Goal: Task Accomplishment & Management: Complete application form

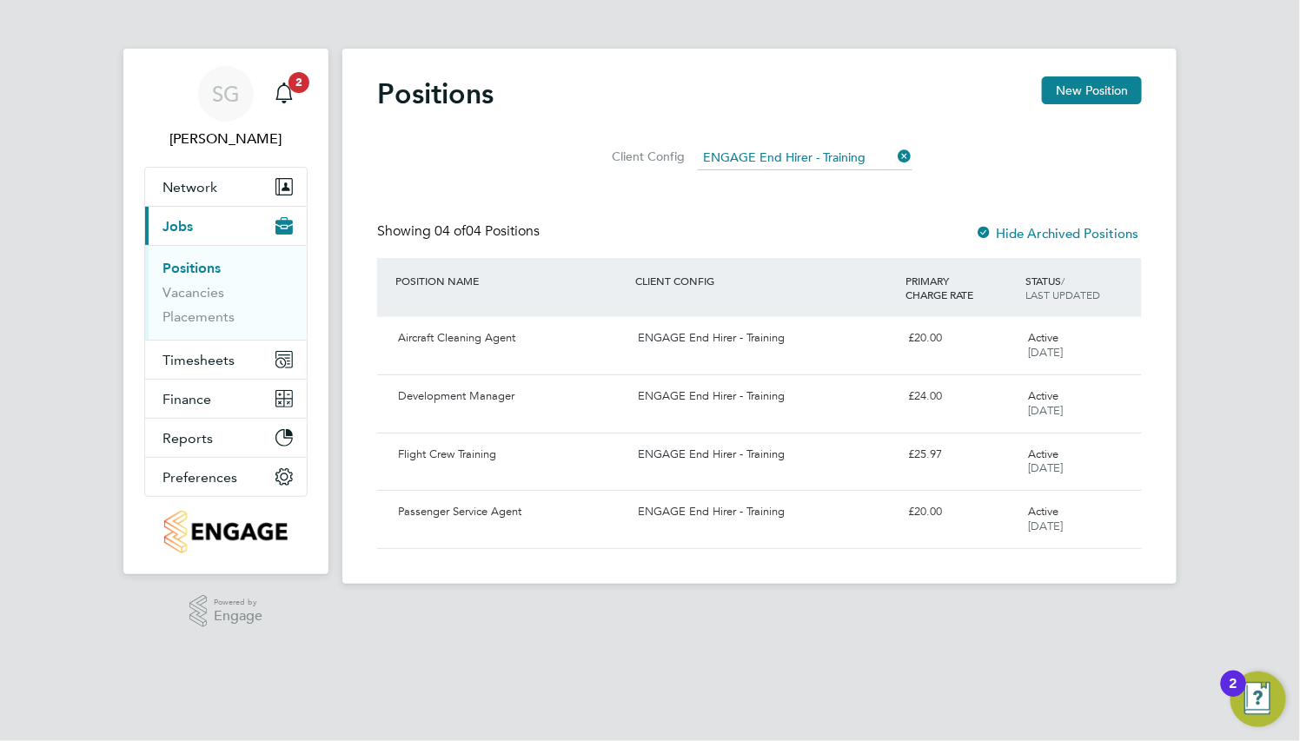
drag, startPoint x: 899, startPoint y: 154, endPoint x: 888, endPoint y: 156, distance: 10.6
click at [895, 154] on icon at bounding box center [895, 156] width 0 height 24
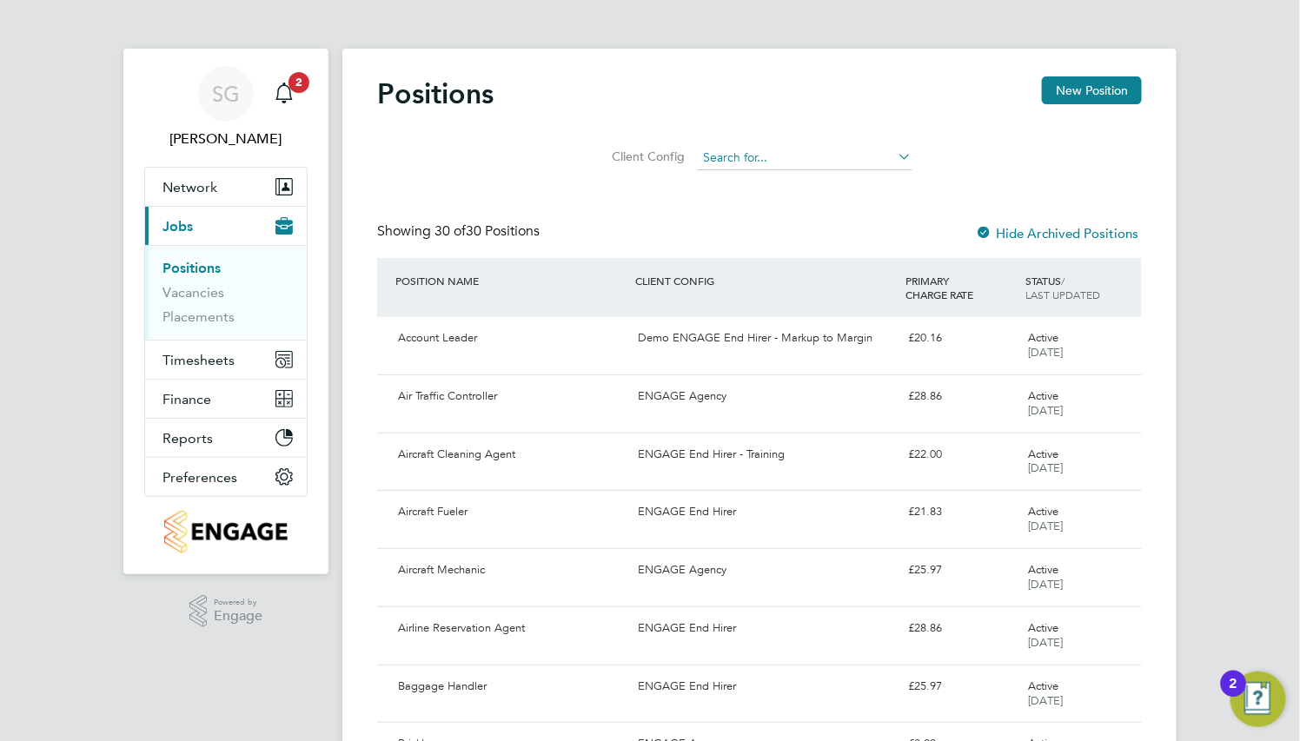
click at [812, 152] on input at bounding box center [805, 158] width 215 height 24
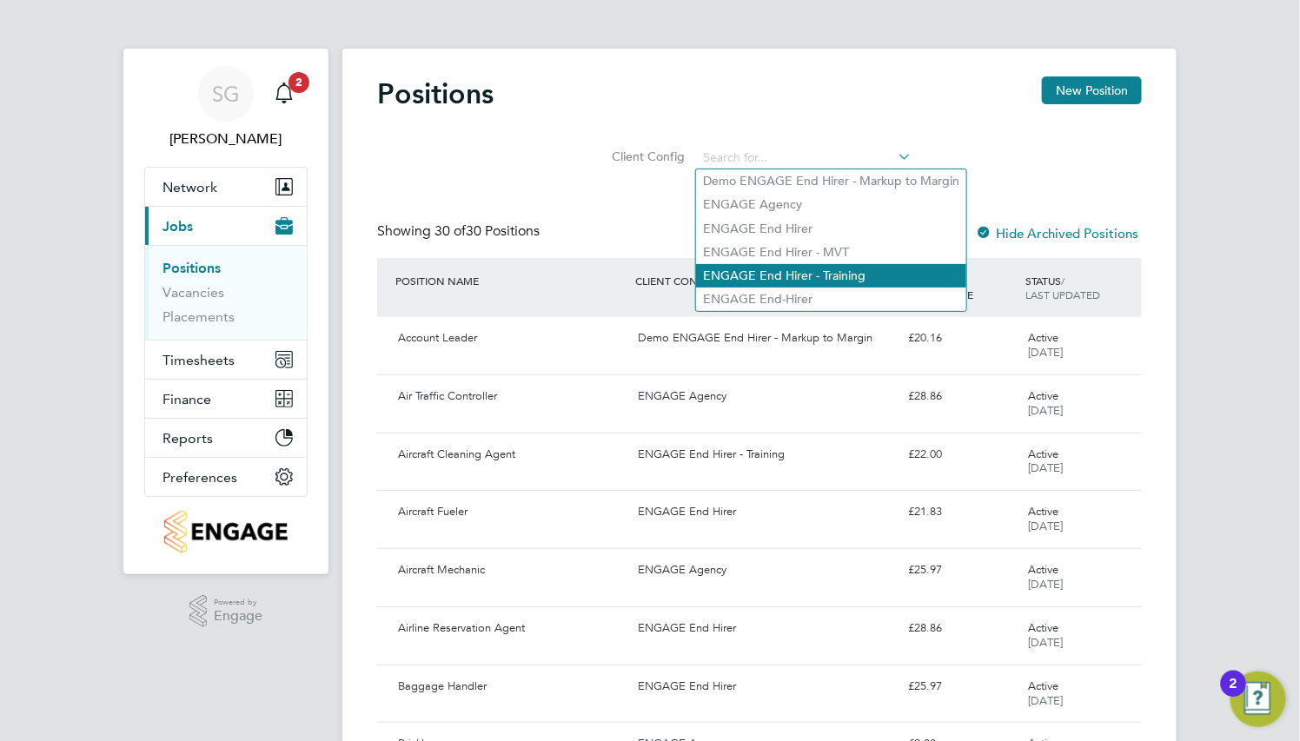
click at [842, 275] on li "ENGAGE End Hirer - Training" at bounding box center [831, 275] width 270 height 23
type input "ENGAGE End Hirer - Training"
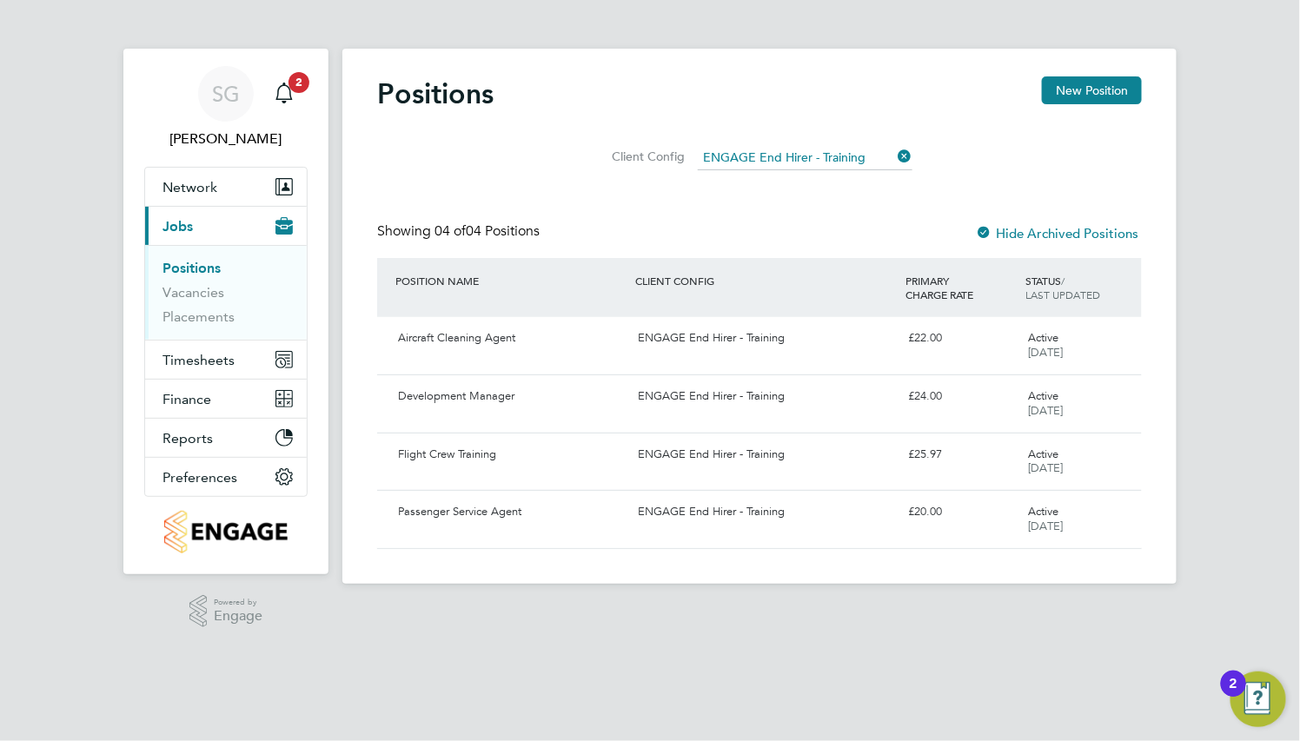
click at [895, 155] on icon at bounding box center [895, 156] width 0 height 24
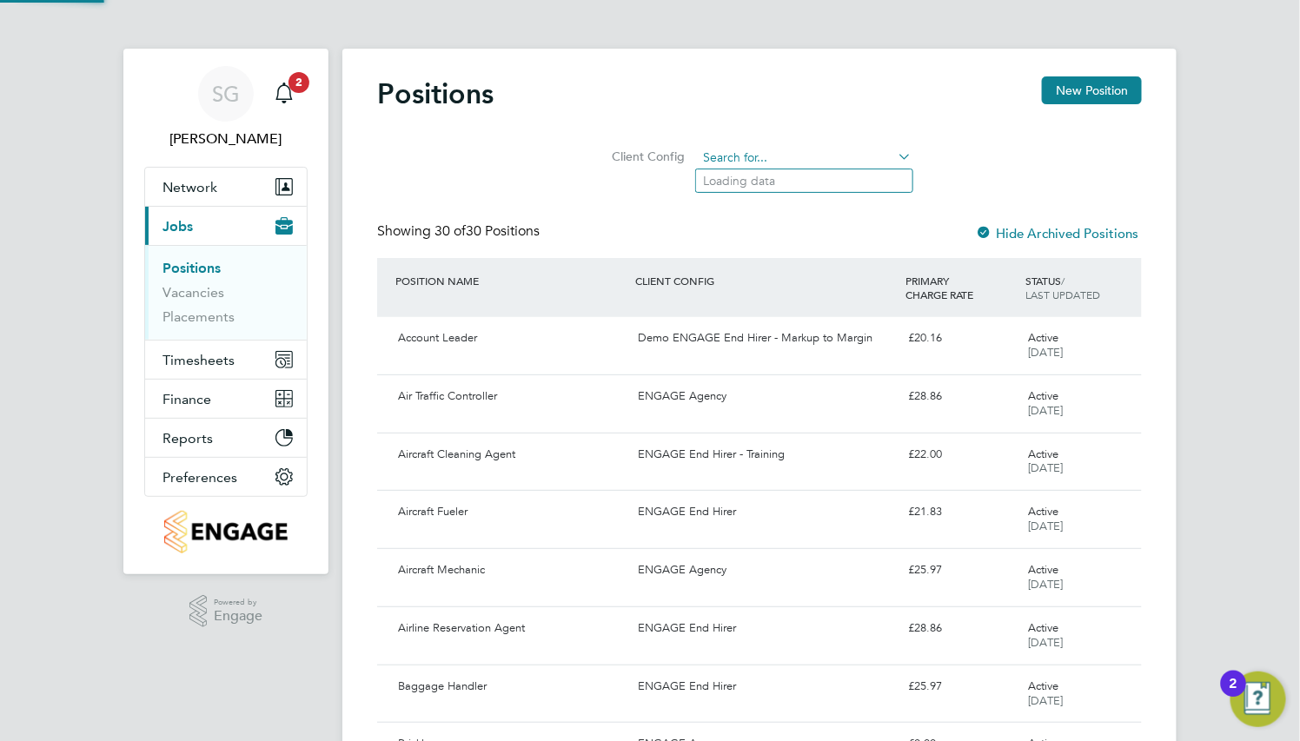
click at [787, 156] on input at bounding box center [805, 158] width 215 height 24
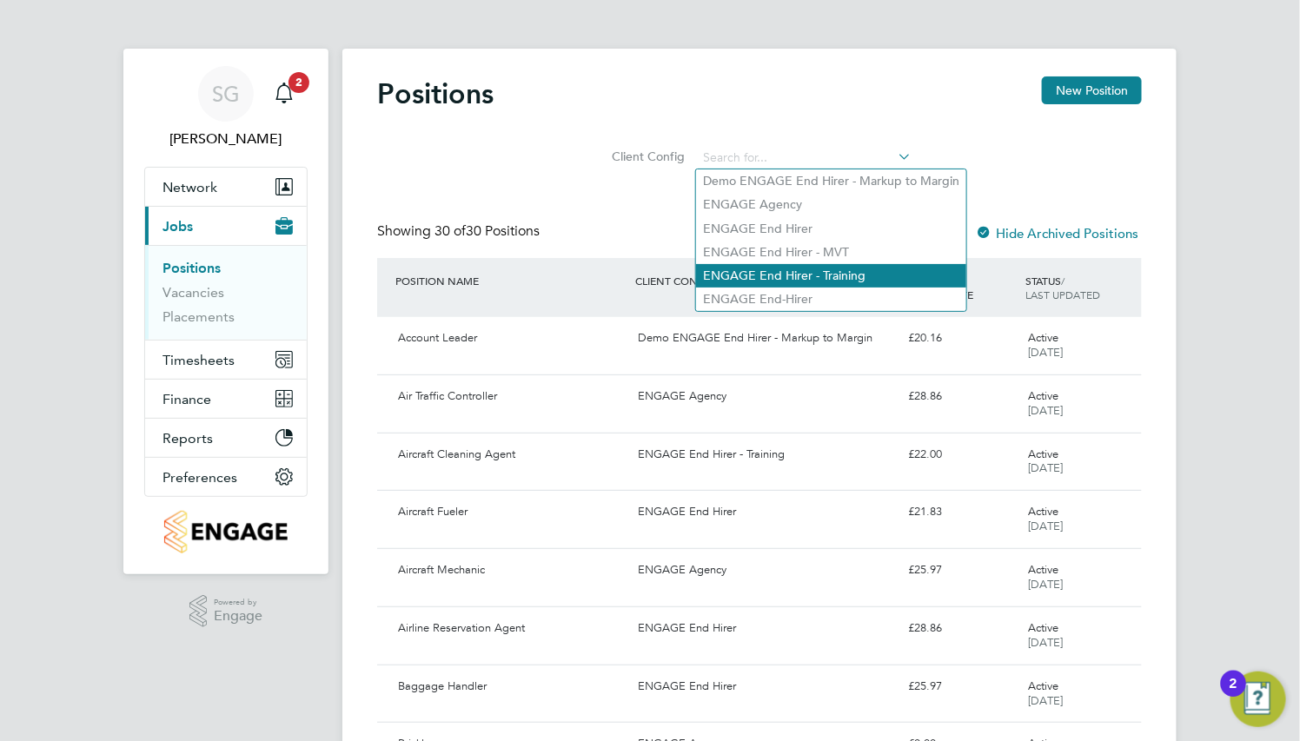
click at [799, 267] on li "ENGAGE End Hirer - Training" at bounding box center [831, 275] width 270 height 23
type input "ENGAGE End Hirer - Training"
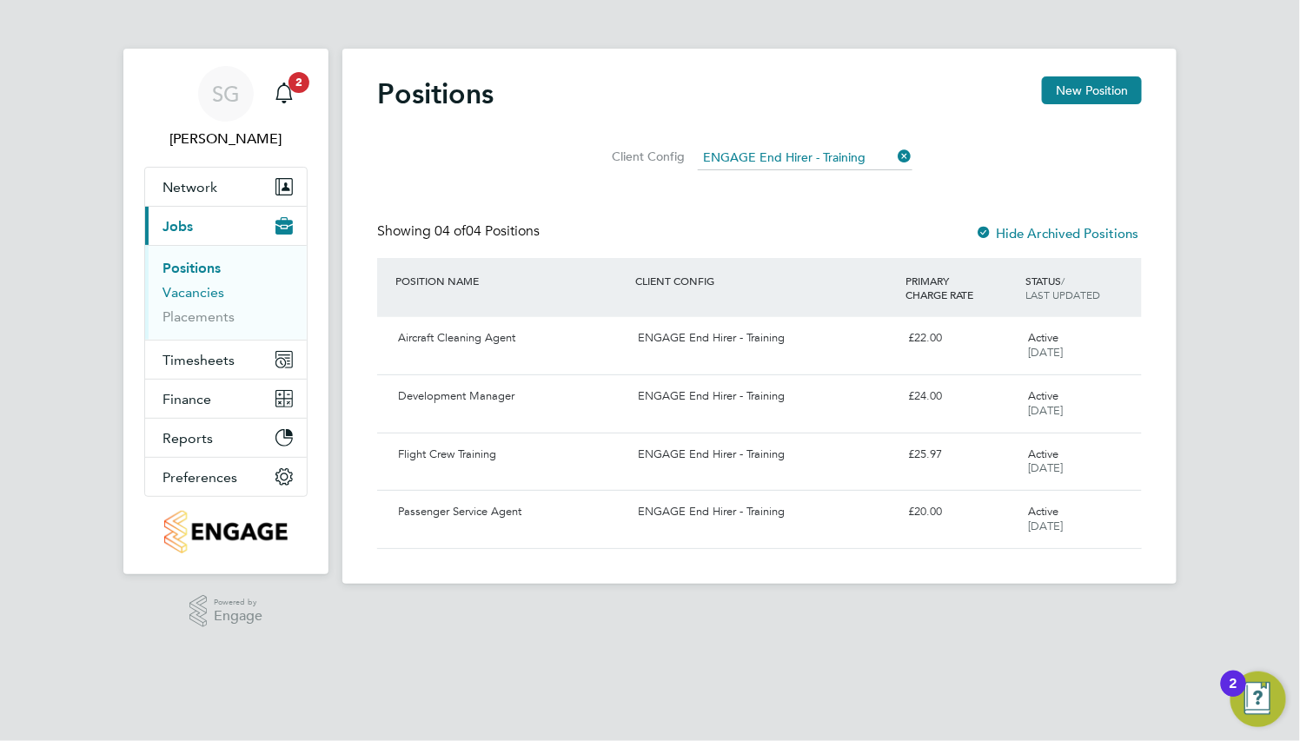
click at [207, 296] on link "Vacancies" at bounding box center [194, 292] width 62 height 17
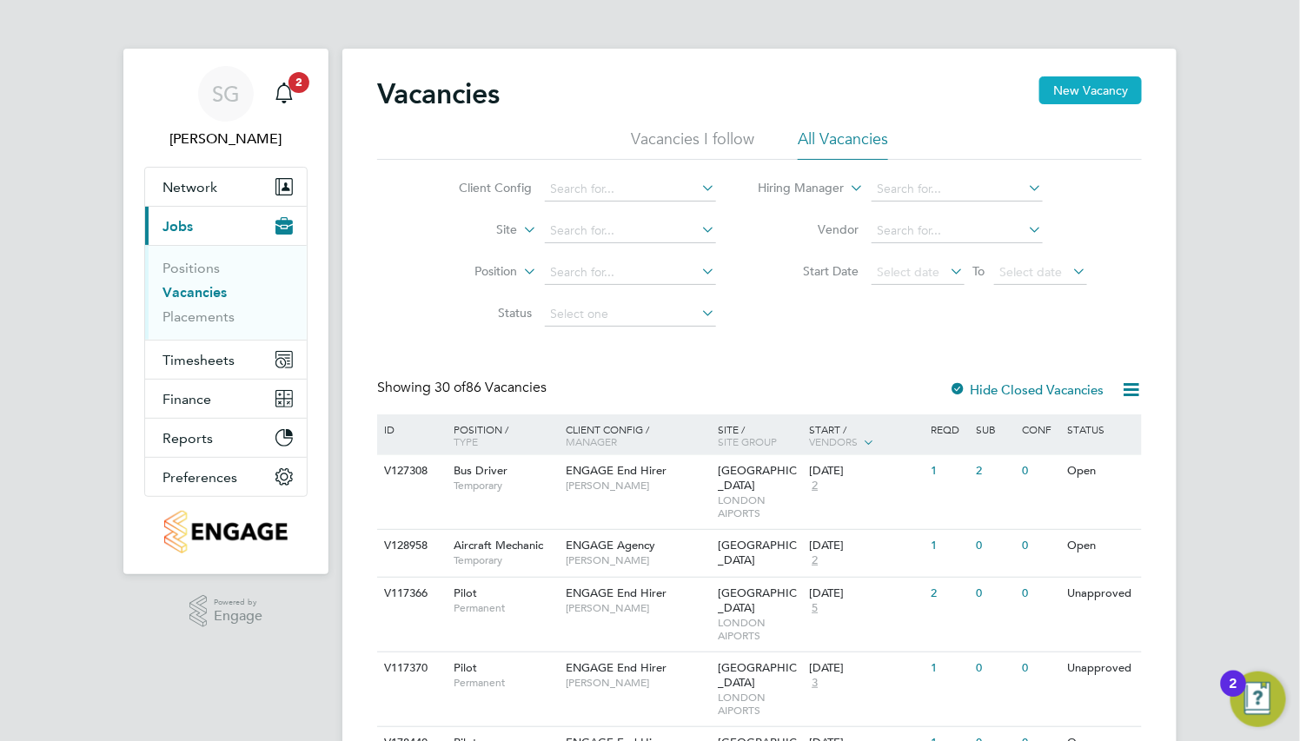
click at [1109, 87] on button "New Vacancy" at bounding box center [1091, 90] width 103 height 28
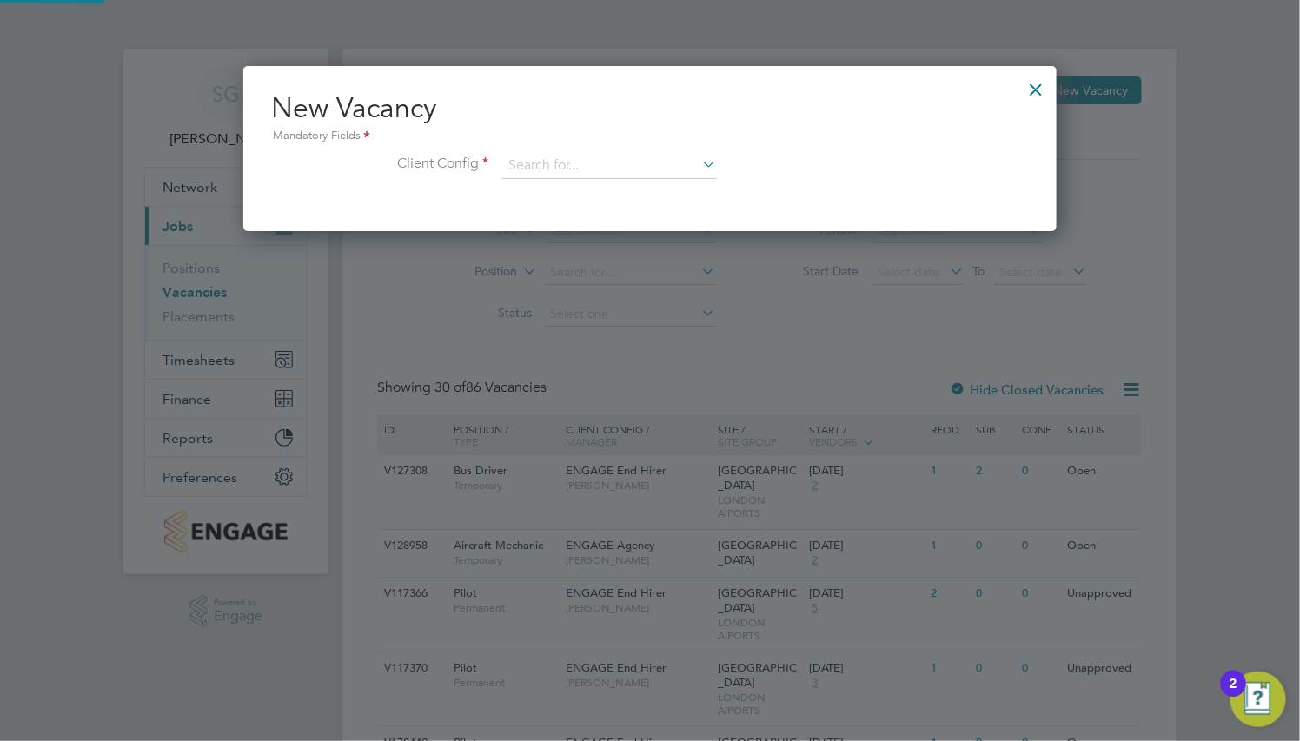
scroll to position [165, 814]
click at [631, 156] on input at bounding box center [609, 166] width 215 height 26
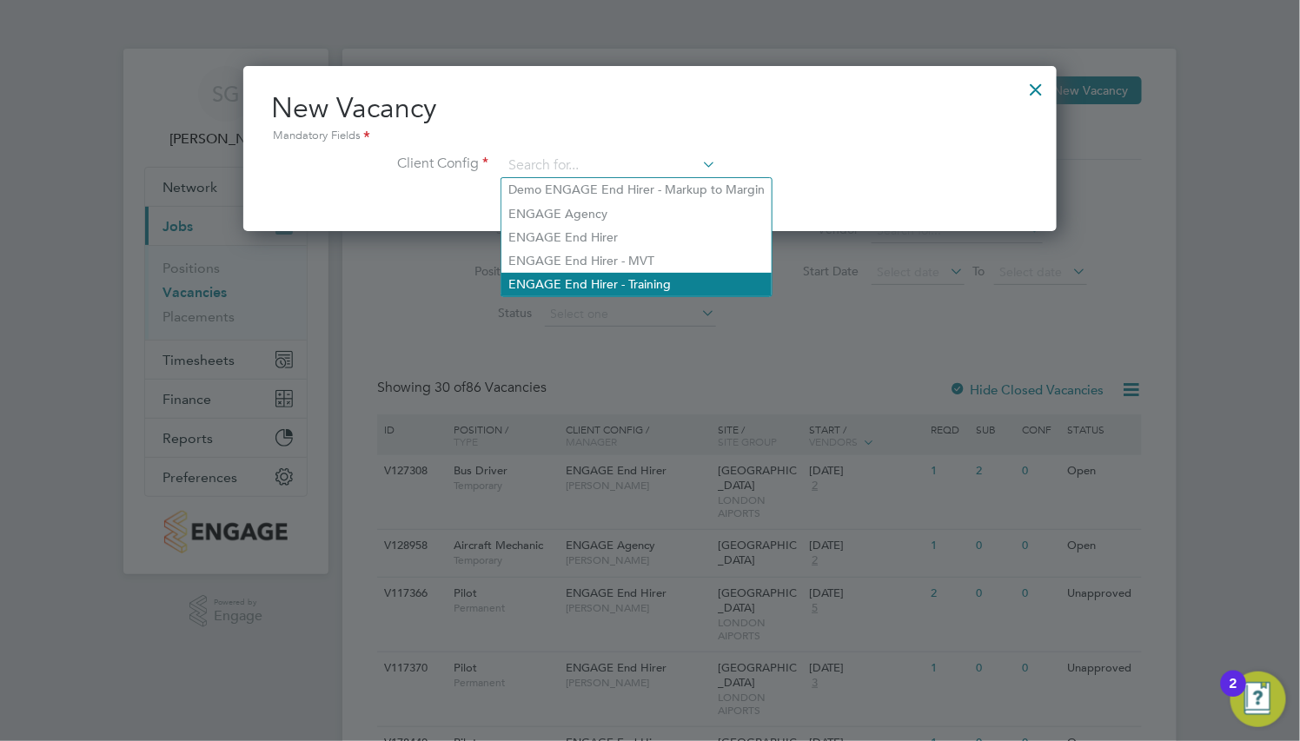
click at [681, 275] on li "ENGAGE End Hirer - Training" at bounding box center [637, 284] width 270 height 23
type input "ENGAGE End Hirer - Training"
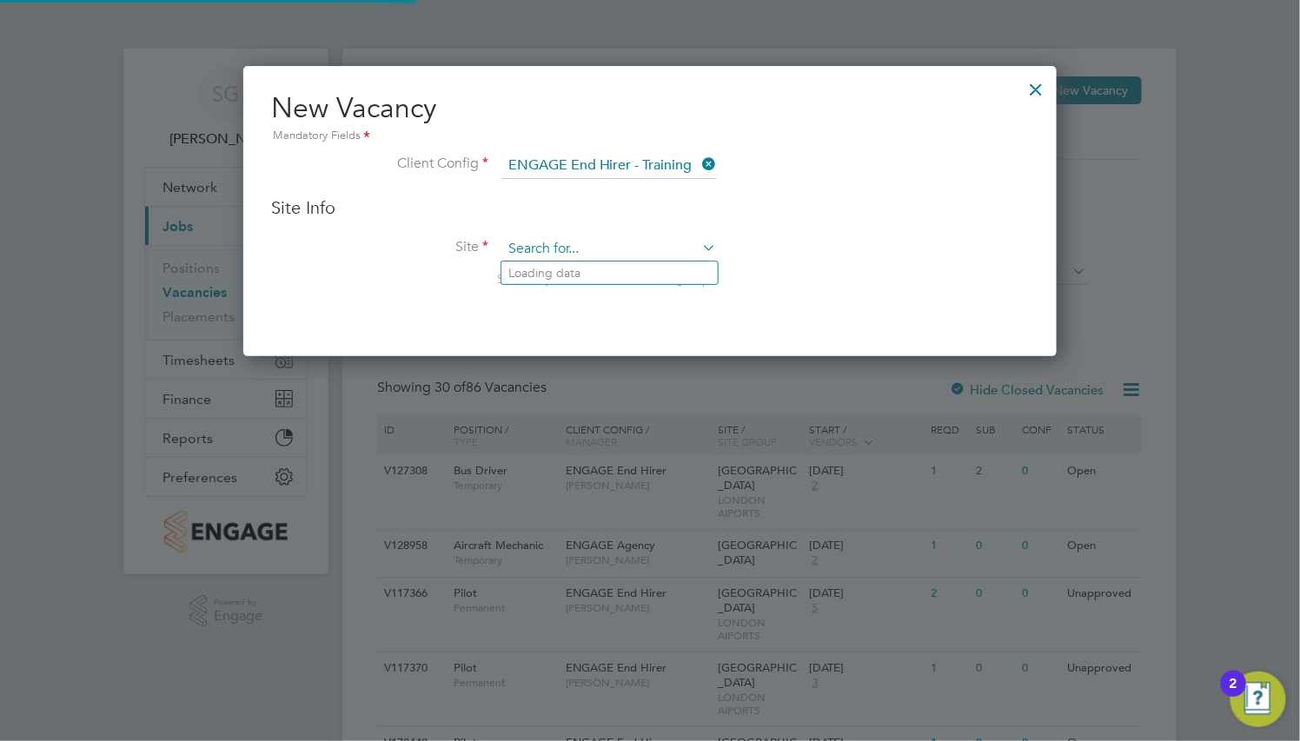
click at [628, 241] on input at bounding box center [609, 249] width 215 height 26
click at [641, 311] on li "[GEOGRAPHIC_DATA]" at bounding box center [610, 320] width 216 height 23
type input "[GEOGRAPHIC_DATA]"
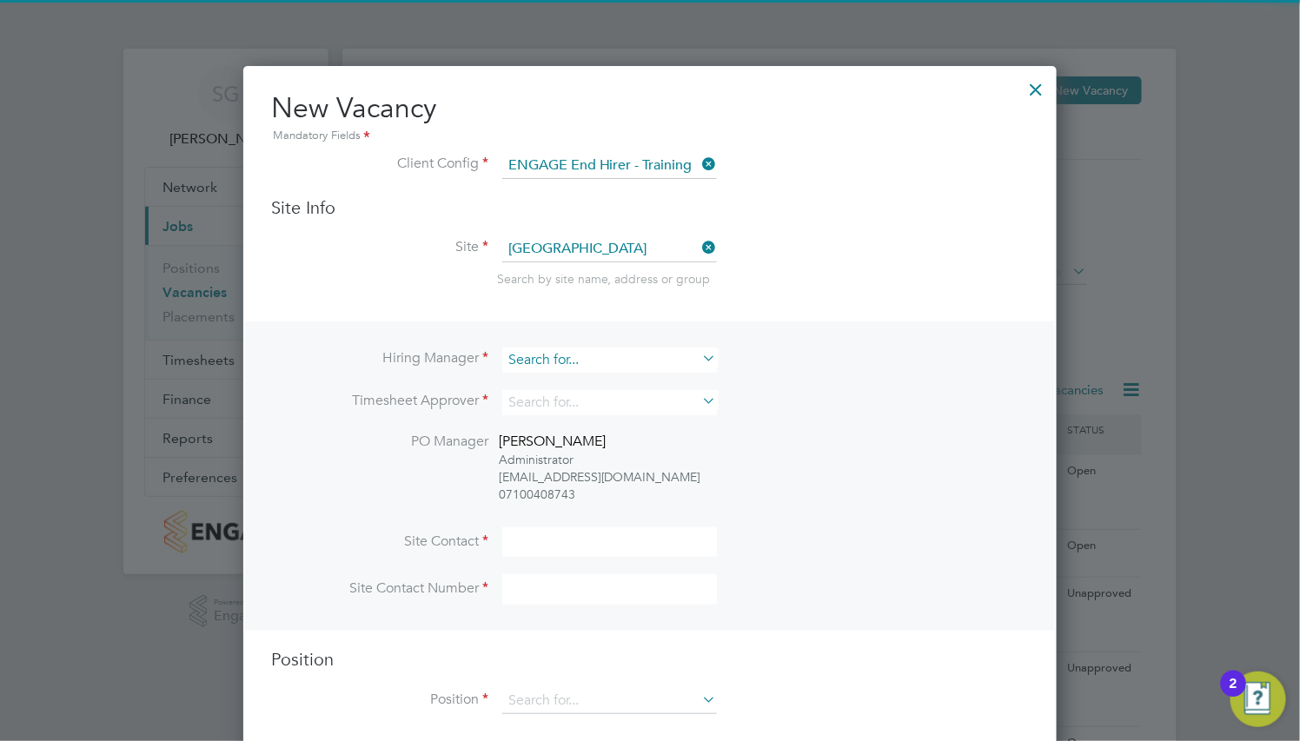
click at [596, 357] on input at bounding box center [609, 360] width 215 height 25
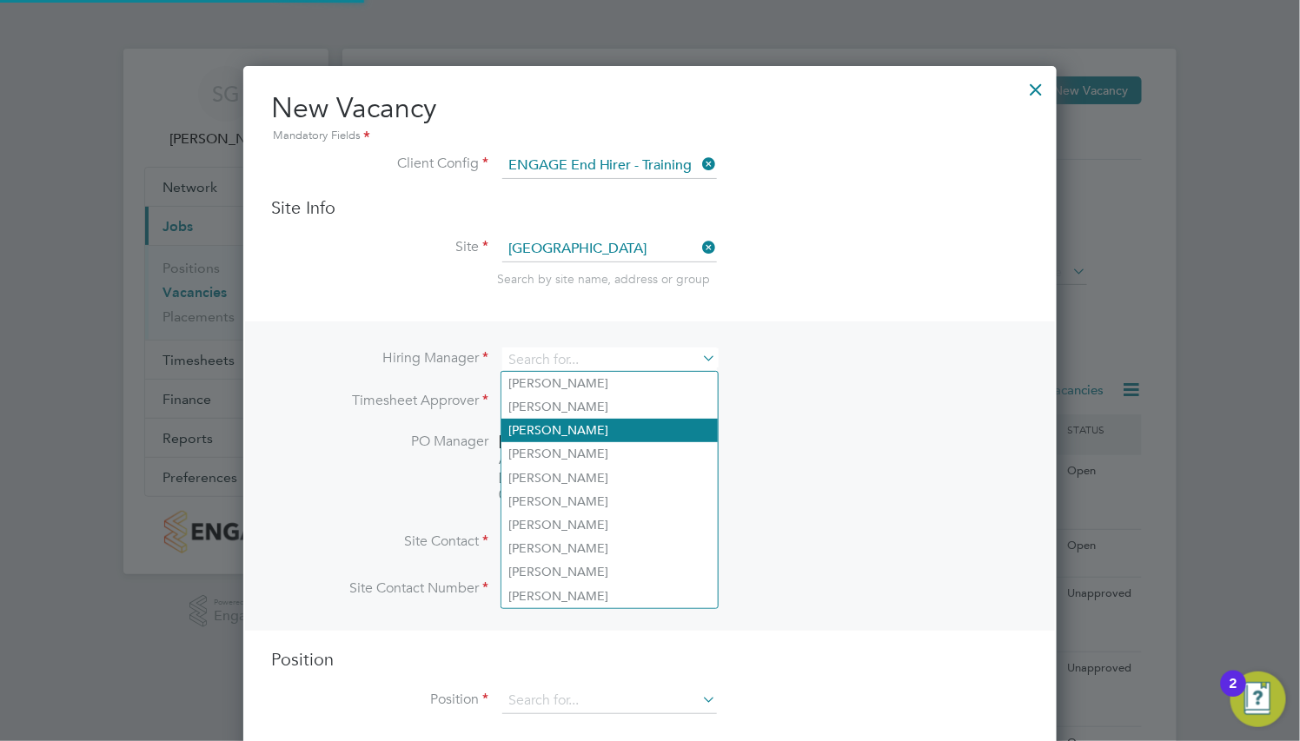
click at [605, 430] on li "[PERSON_NAME]" at bounding box center [610, 430] width 216 height 23
type input "[PERSON_NAME]"
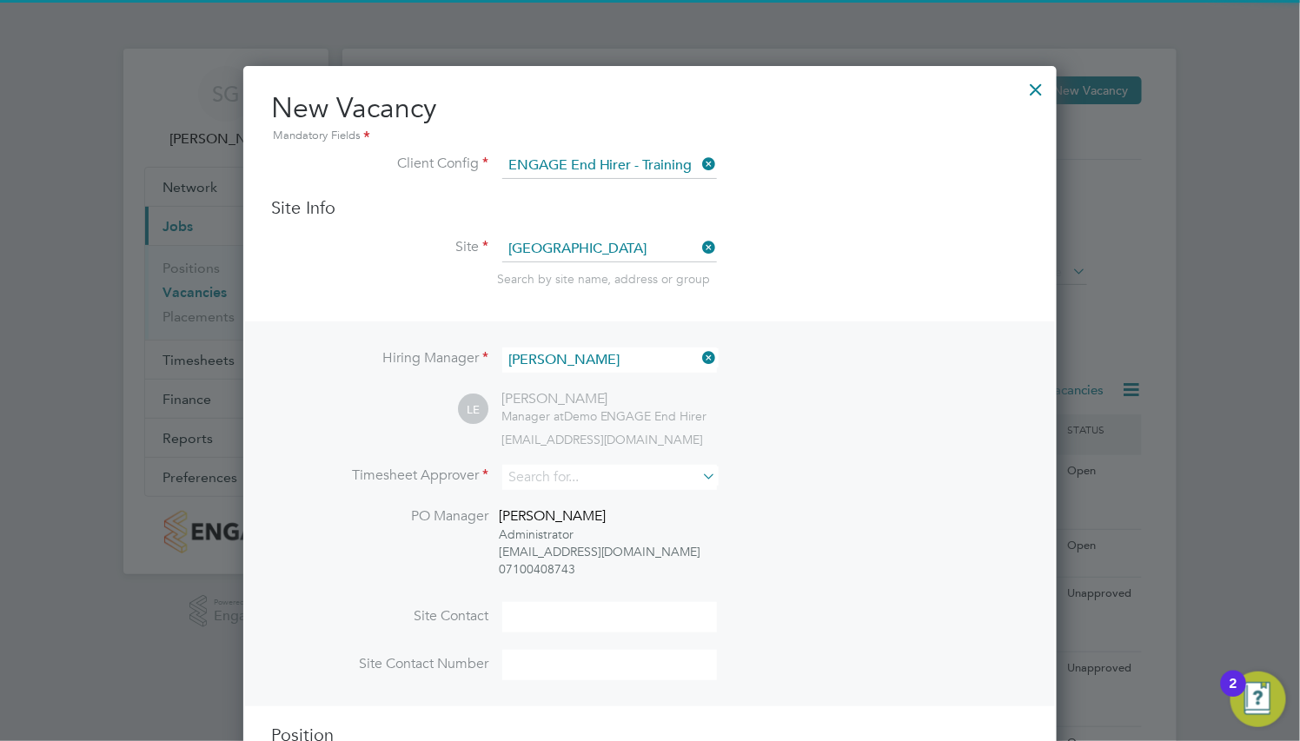
scroll to position [776, 814]
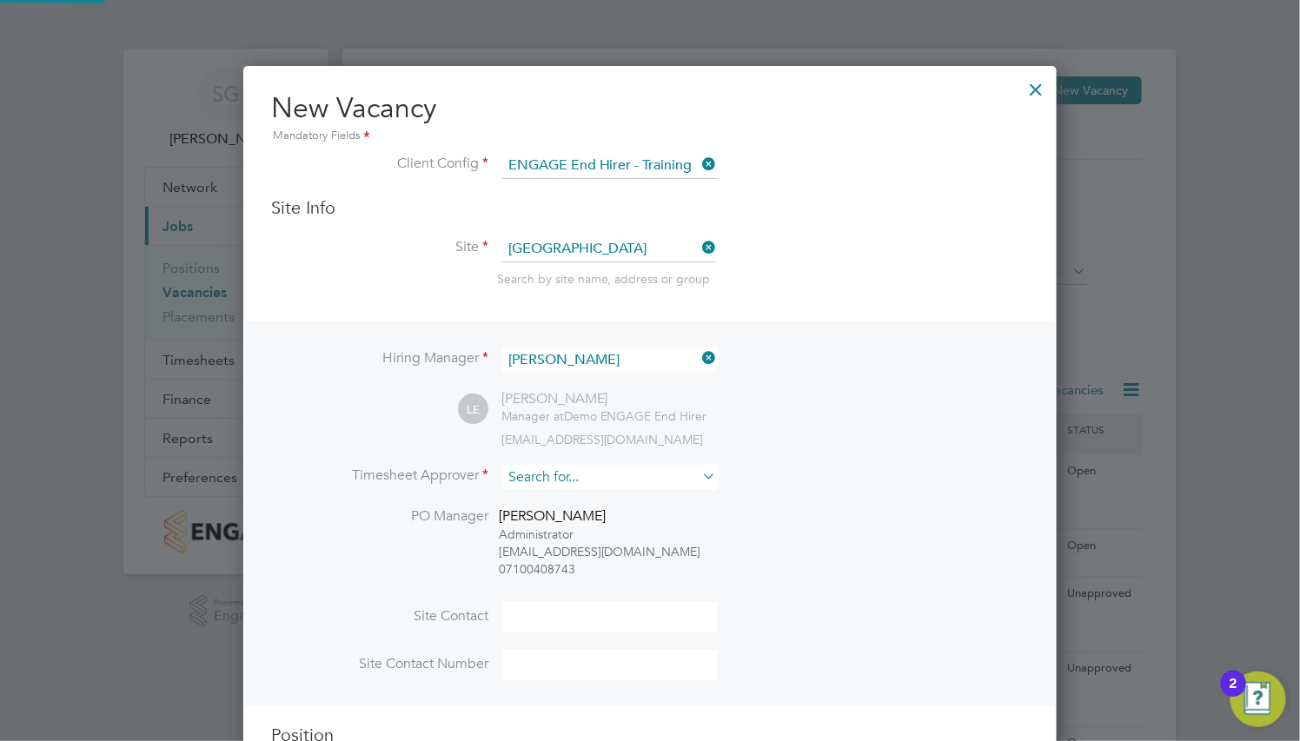
click at [608, 476] on input at bounding box center [609, 477] width 215 height 25
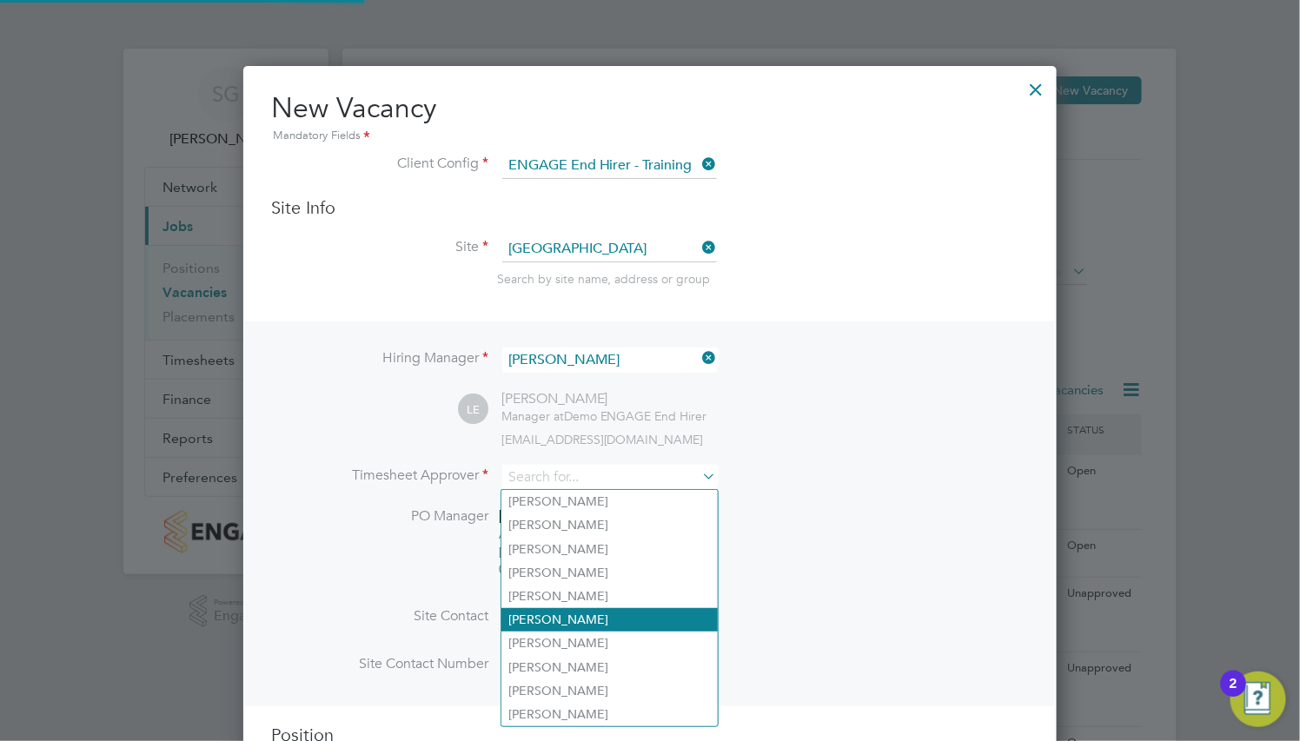
click at [620, 613] on li "[PERSON_NAME]" at bounding box center [610, 619] width 216 height 23
type input "[PERSON_NAME]"
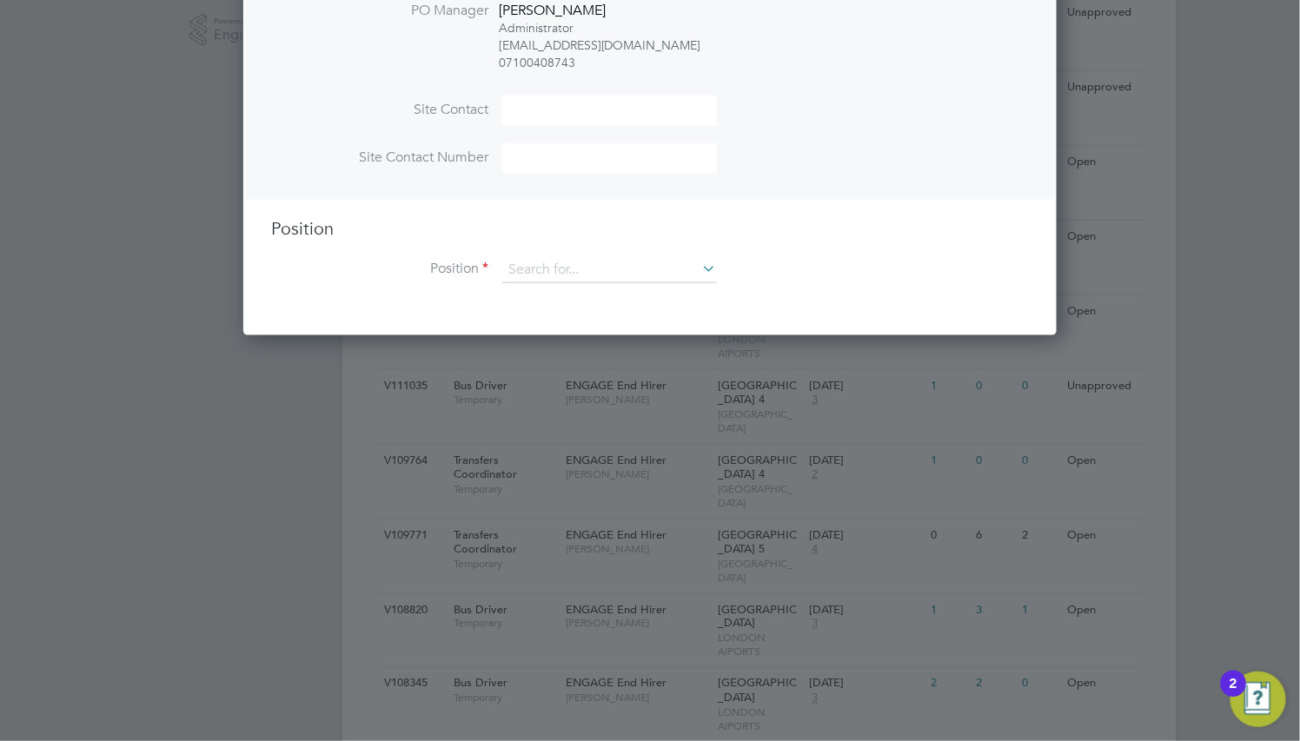
scroll to position [782, 0]
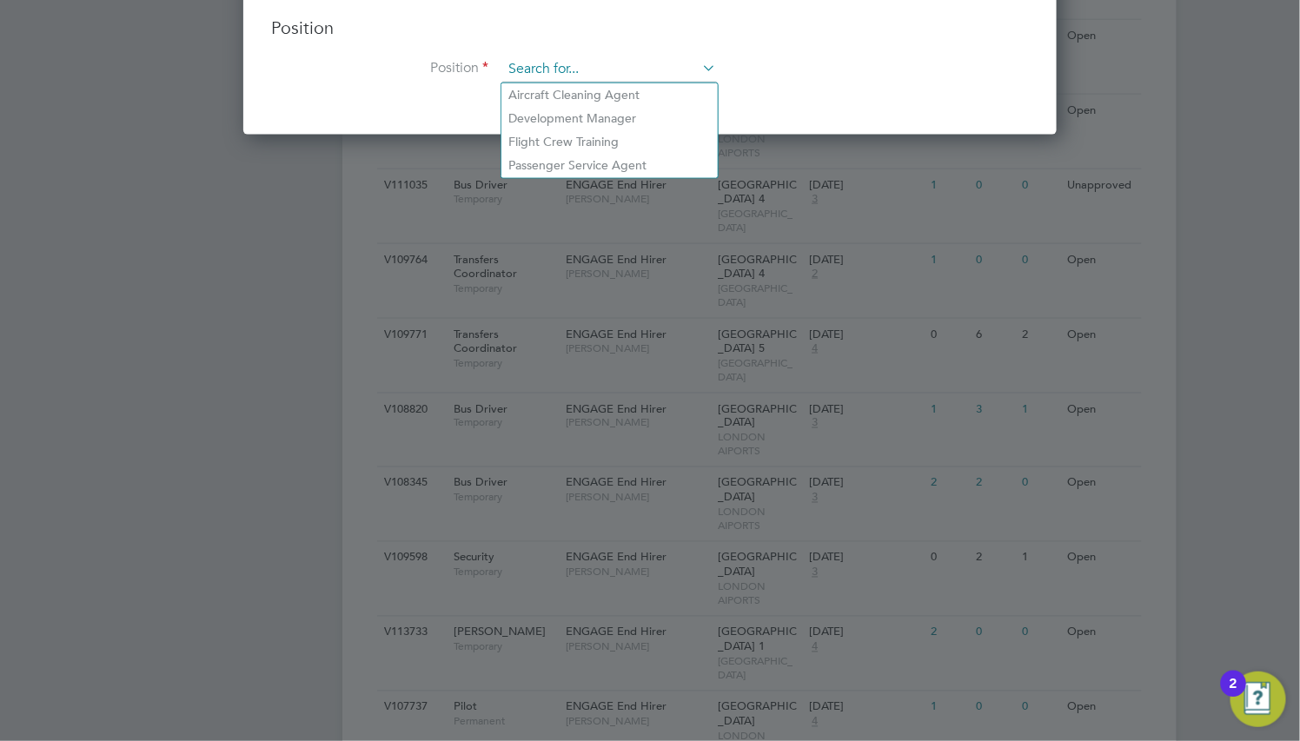
click at [620, 70] on input at bounding box center [609, 69] width 215 height 26
click at [627, 91] on li "Aircraft Cleaning Agent" at bounding box center [610, 94] width 216 height 23
type input "Aircraft Cleaning Agent"
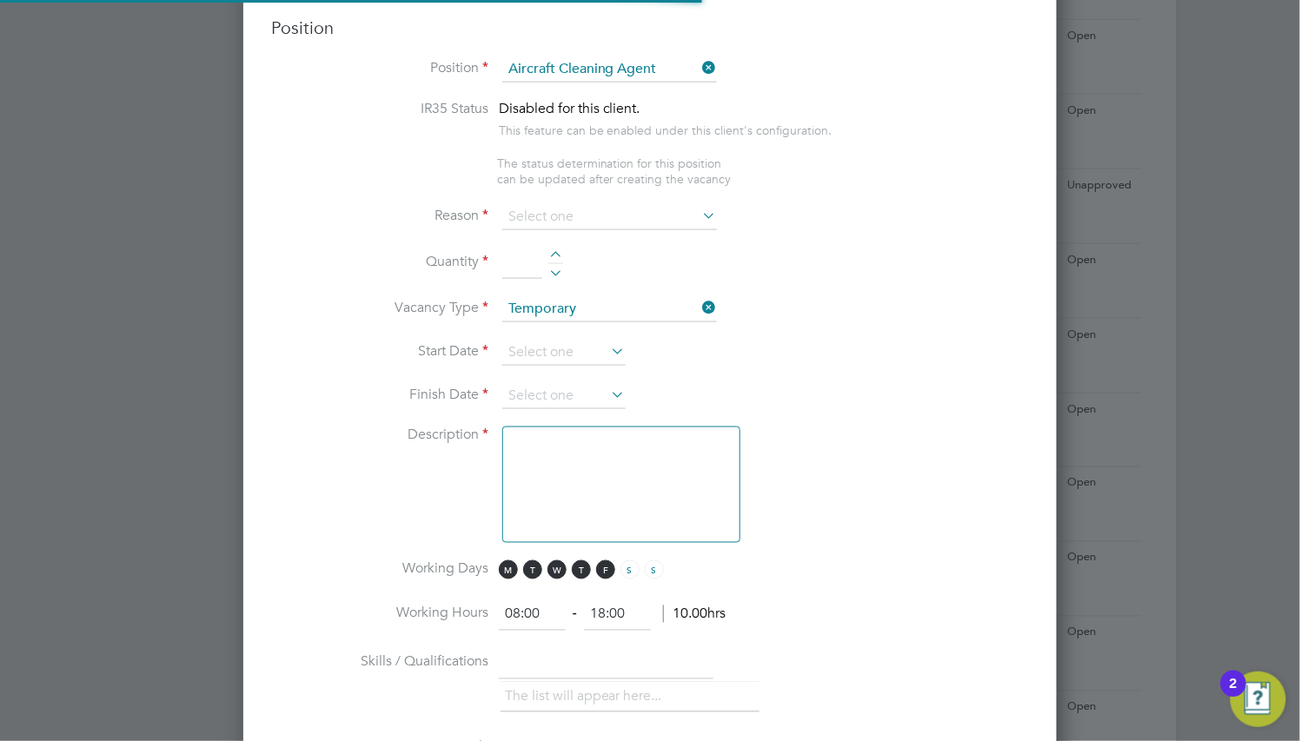
type textarea "Thoroughly clean and sanitize aircraft interiors, including passenger seating a…"
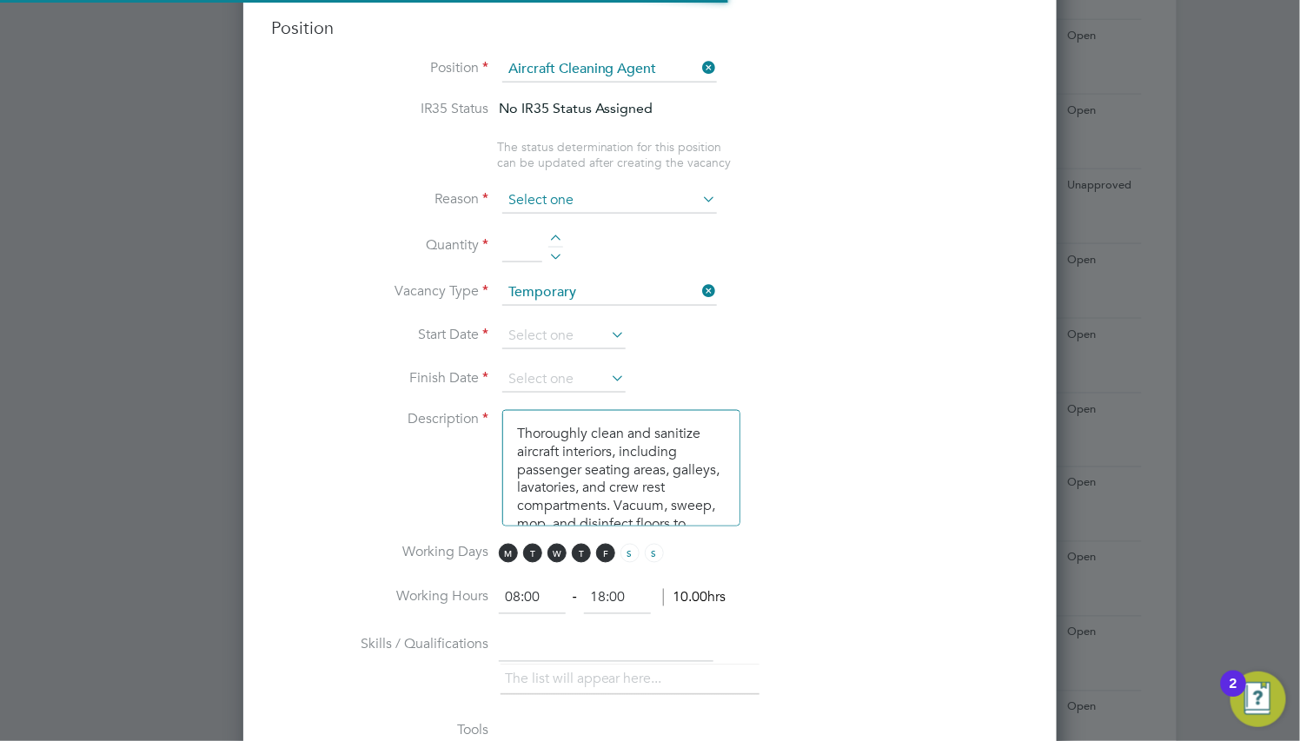
scroll to position [9, 9]
click at [592, 204] on input at bounding box center [609, 201] width 215 height 26
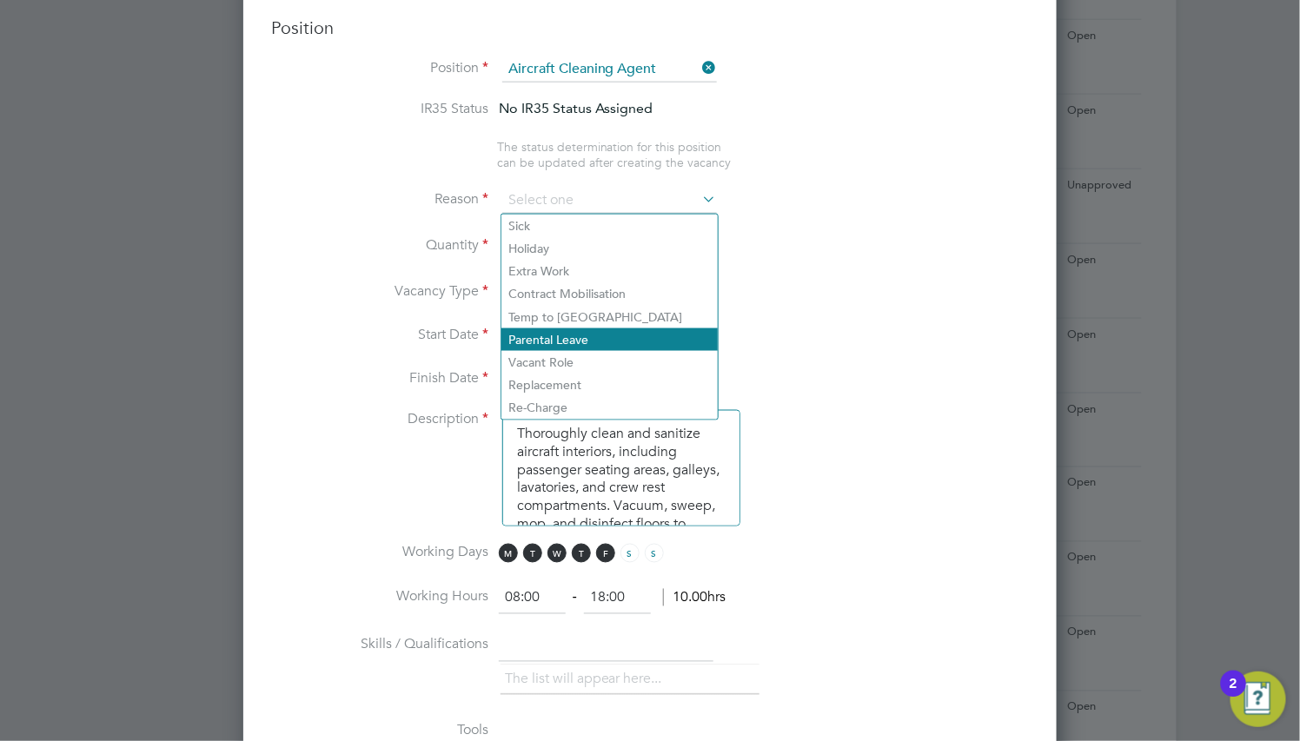
click at [635, 336] on li "Parental Leave" at bounding box center [610, 340] width 216 height 23
type input "Parental Leave"
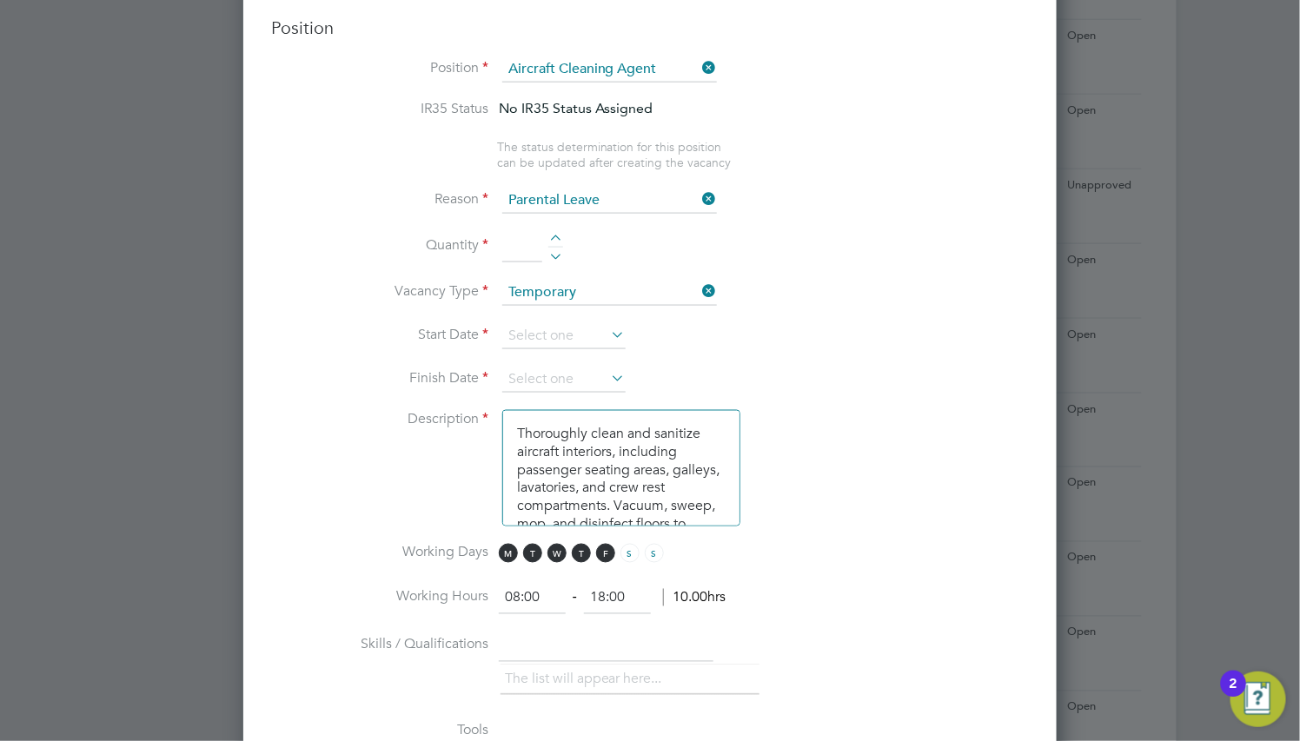
click at [550, 237] on div at bounding box center [555, 241] width 15 height 12
type input "2"
click at [548, 320] on li "Vacancy Type Temporary" at bounding box center [650, 301] width 758 height 43
click at [546, 331] on input at bounding box center [563, 336] width 123 height 26
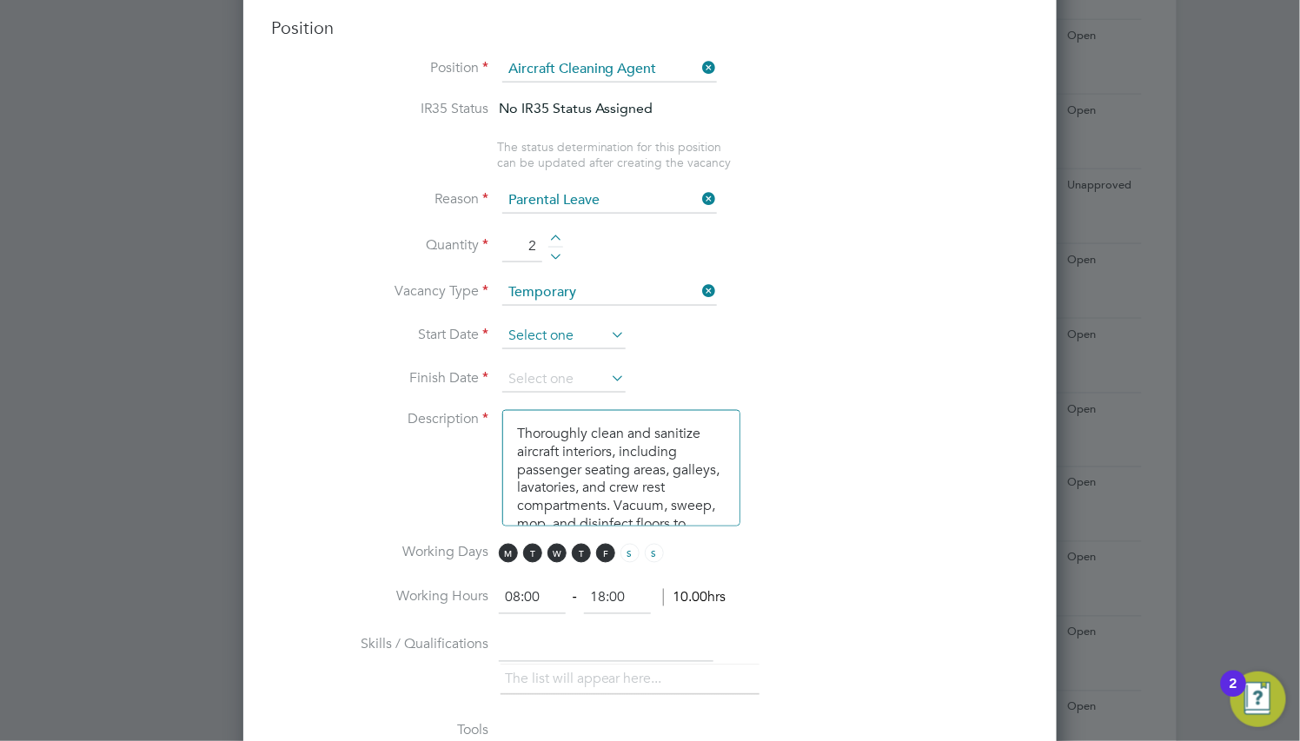
scroll to position [644, 0]
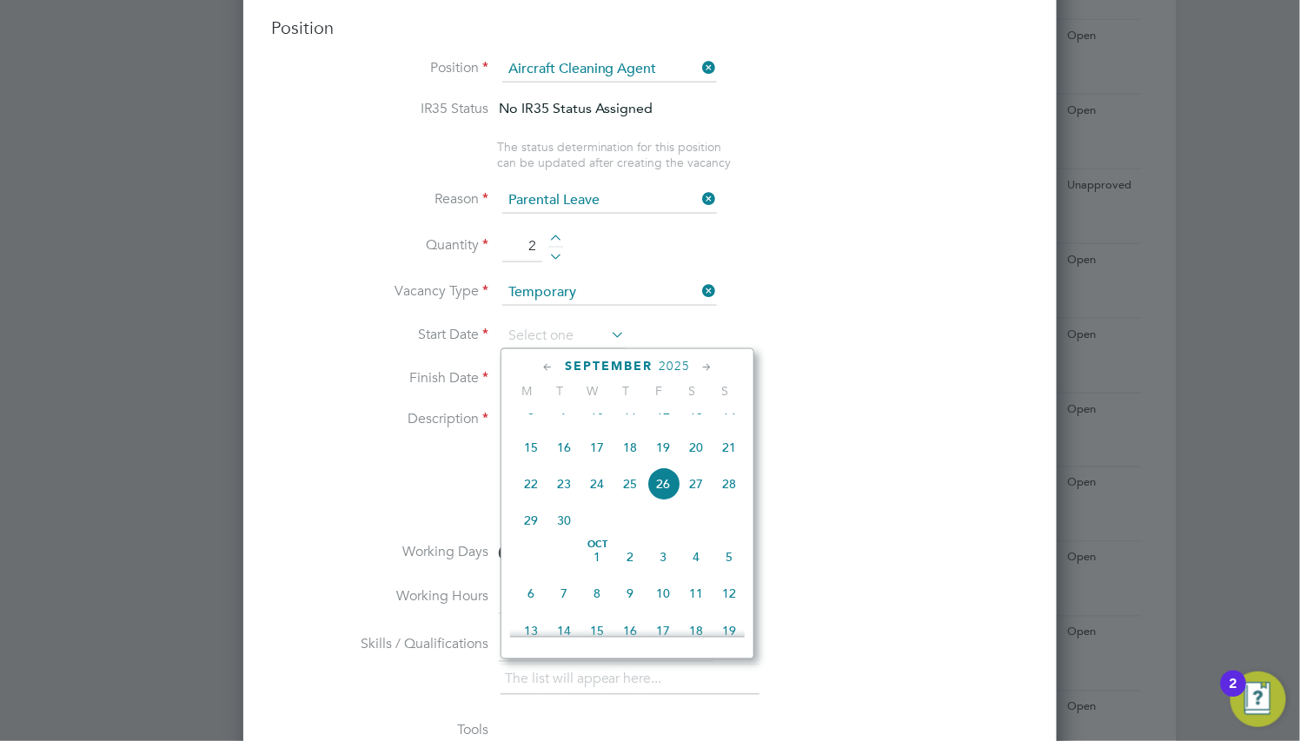
click at [523, 610] on span "6" at bounding box center [531, 593] width 33 height 33
type input "[DATE]"
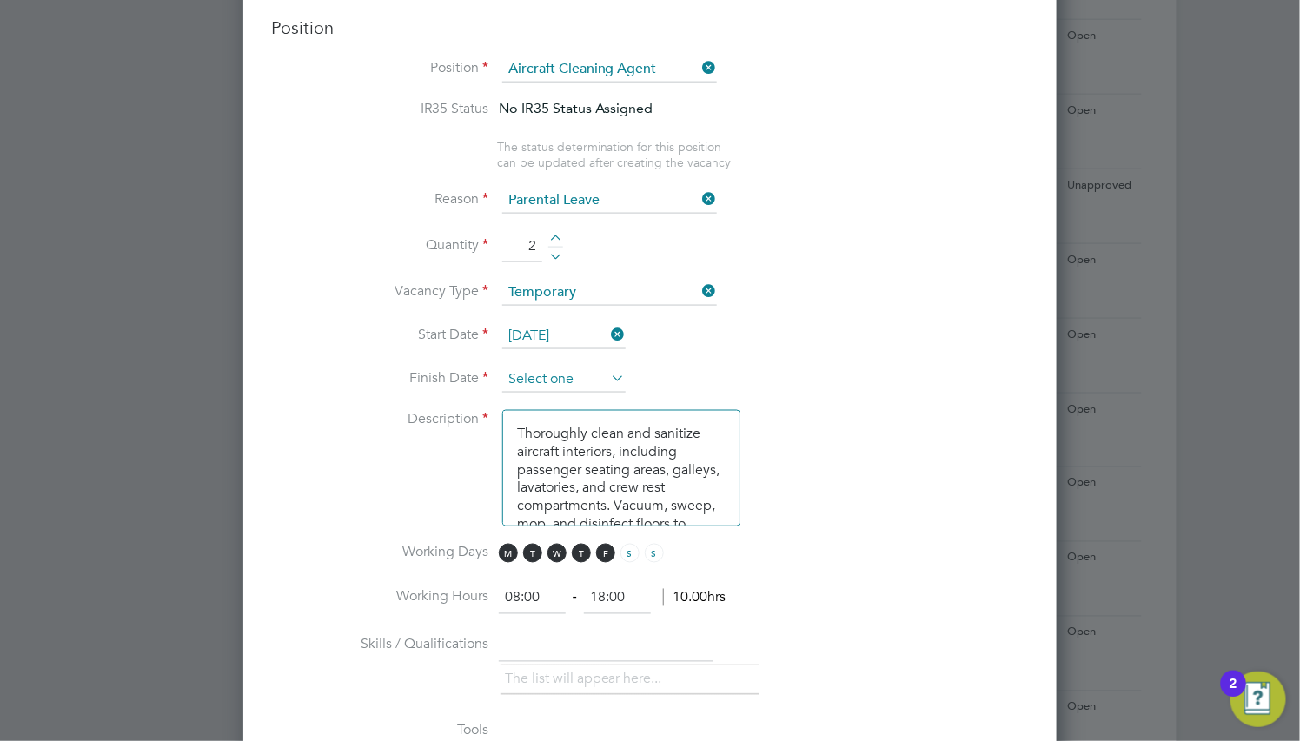
click at [578, 385] on input at bounding box center [563, 380] width 123 height 26
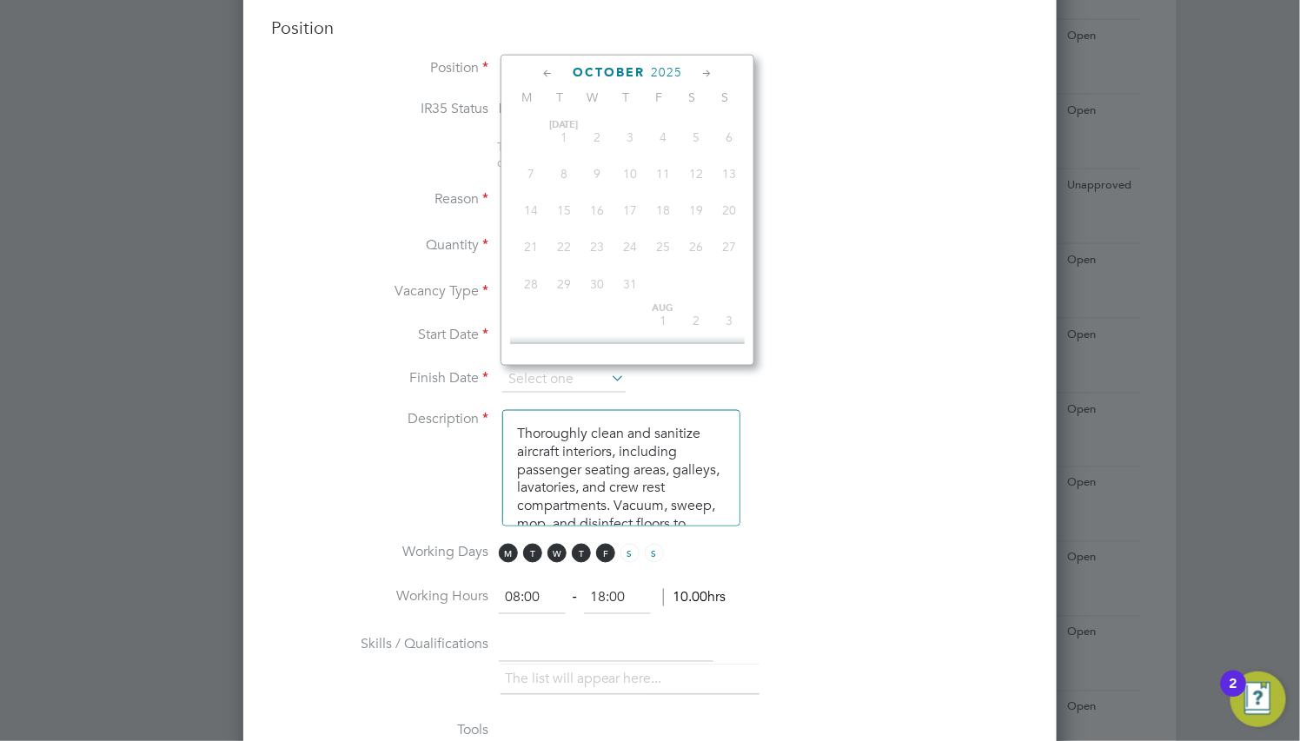
scroll to position [531, 0]
click at [728, 282] on span "26" at bounding box center [729, 265] width 33 height 33
type input "[DATE]"
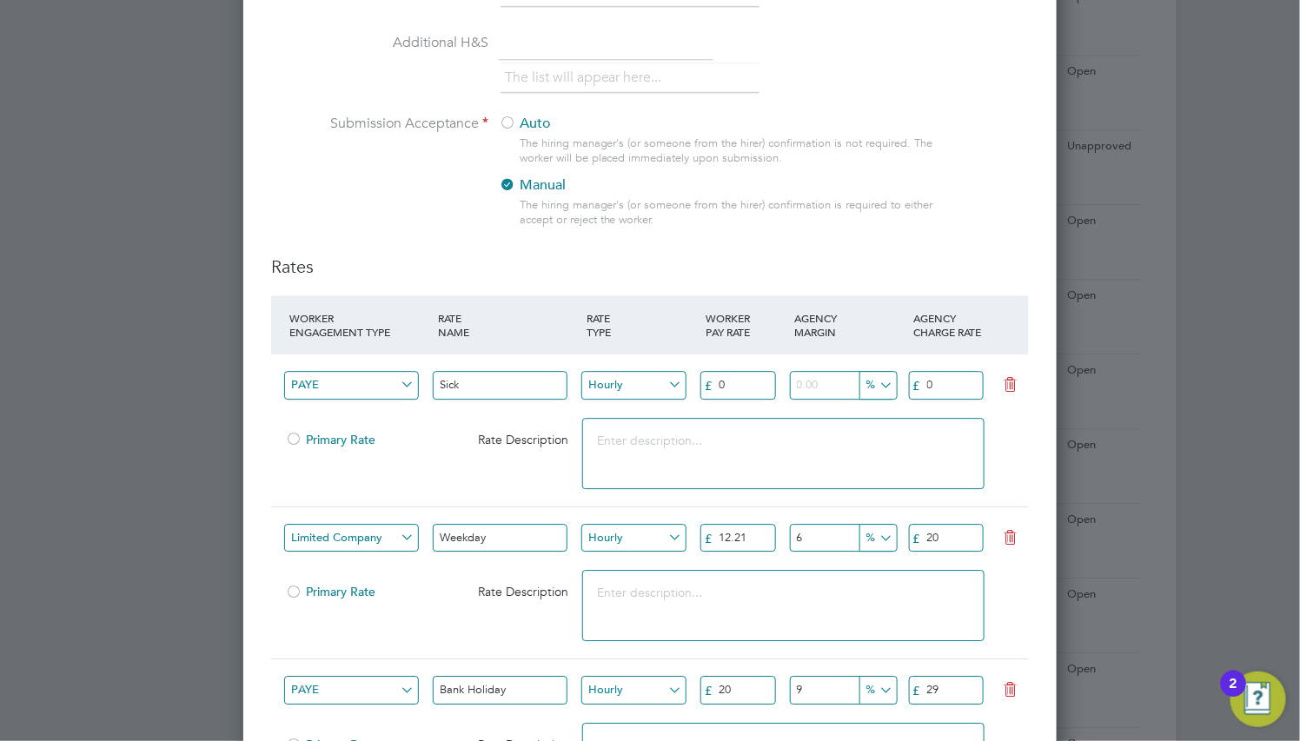
scroll to position [1825, 0]
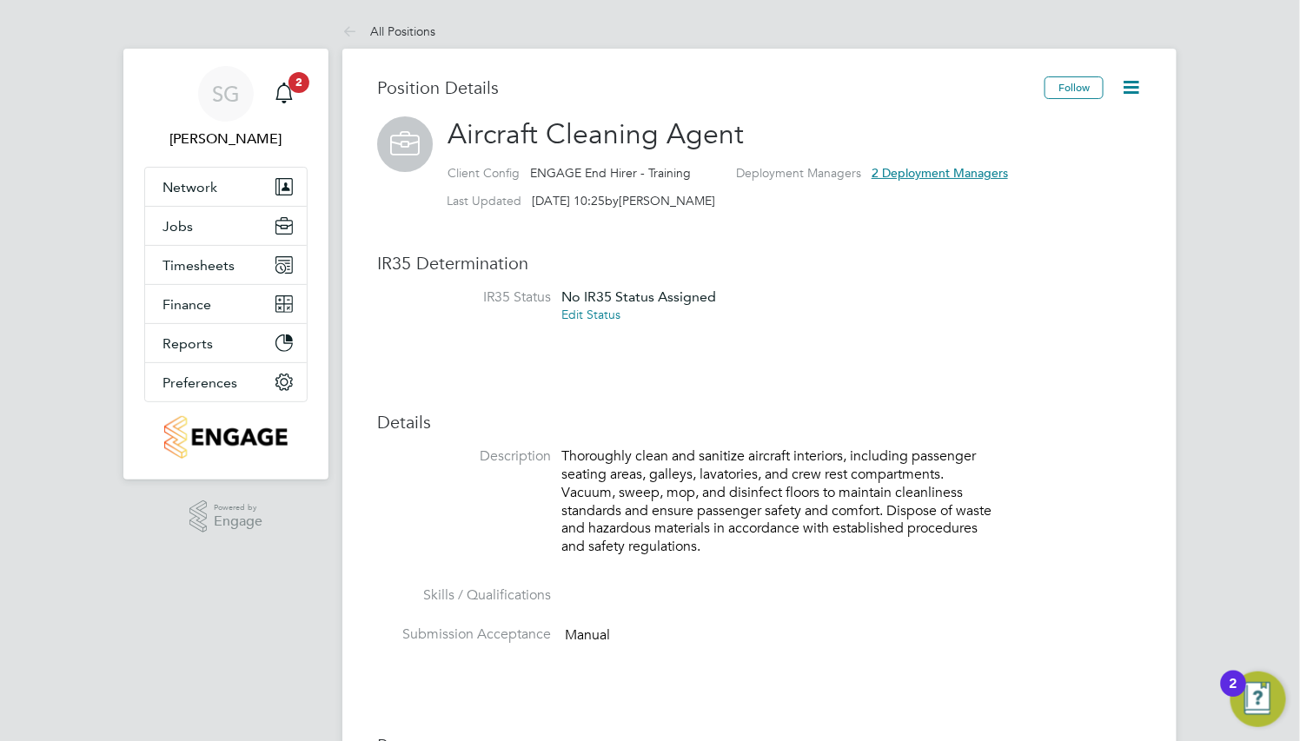
drag, startPoint x: 806, startPoint y: 250, endPoint x: 754, endPoint y: 201, distance: 71.9
click at [1131, 88] on icon at bounding box center [1131, 87] width 22 height 22
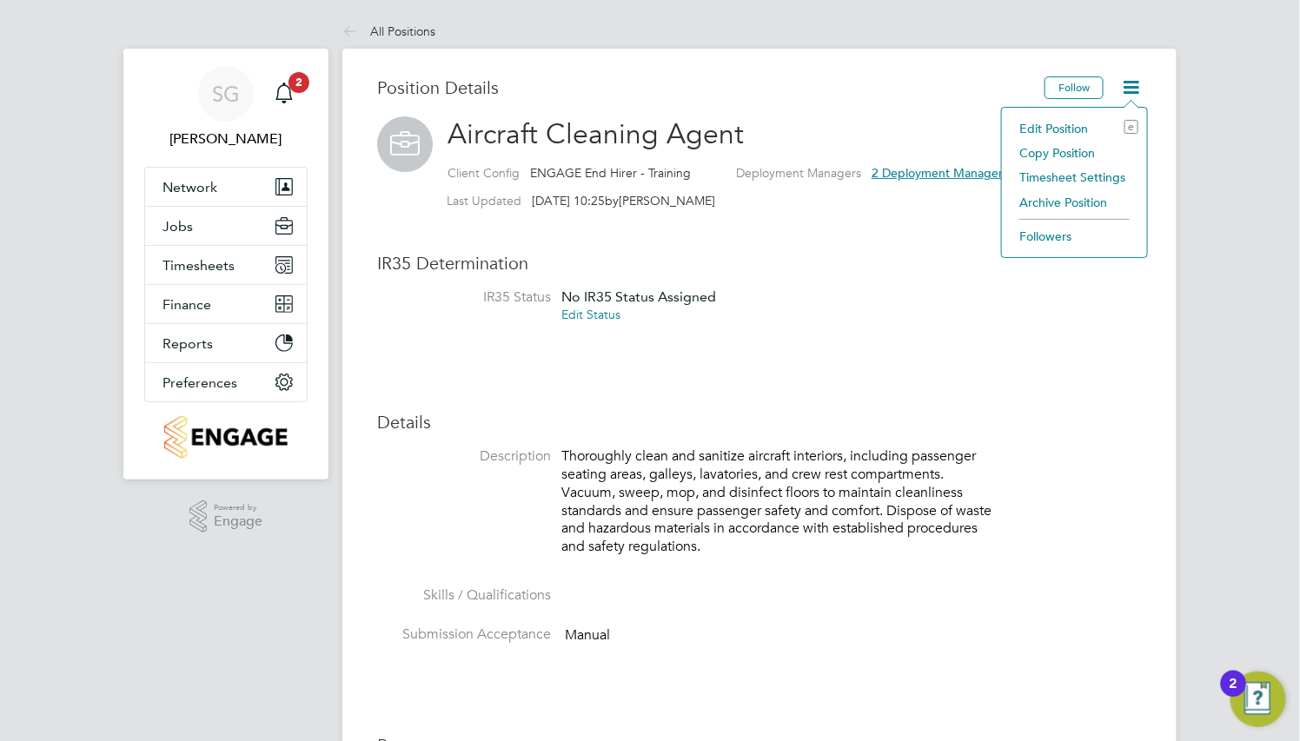
click at [1071, 123] on li "Edit Position e" at bounding box center [1075, 128] width 128 height 24
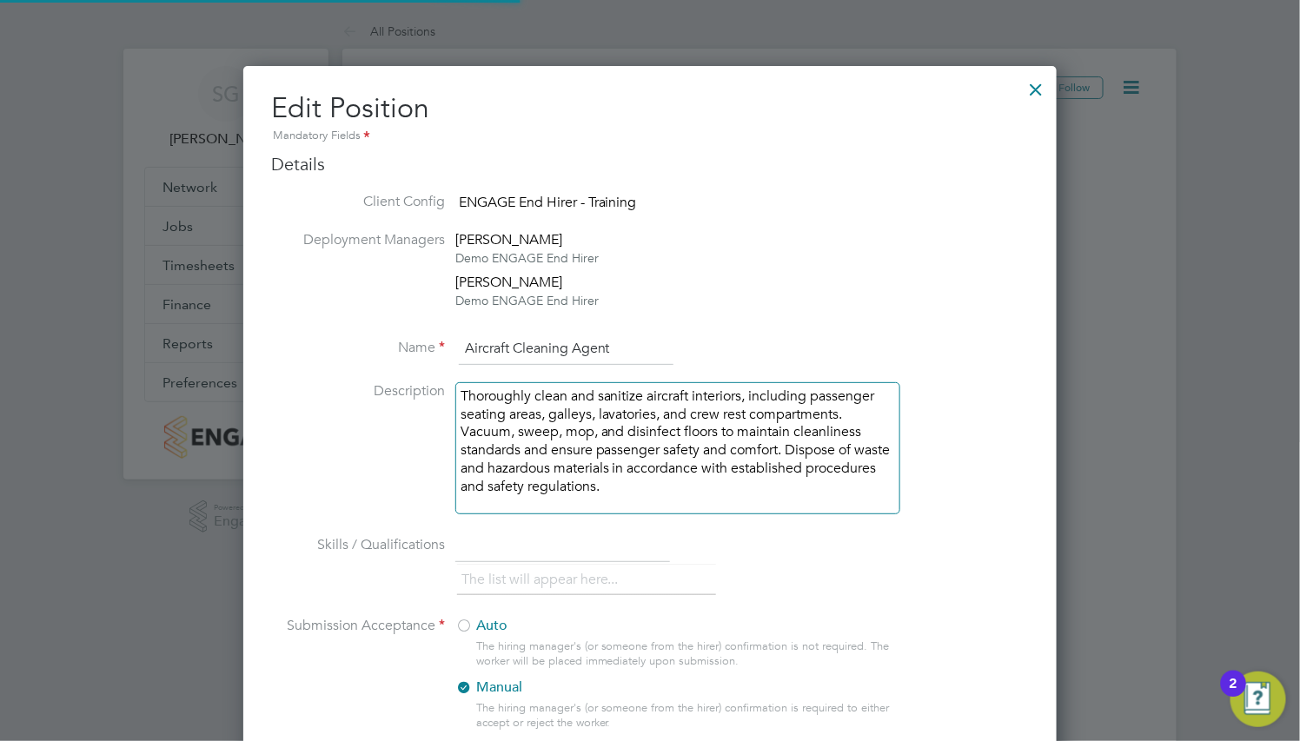
scroll to position [1952, 814]
click at [1040, 91] on div at bounding box center [1036, 85] width 31 height 31
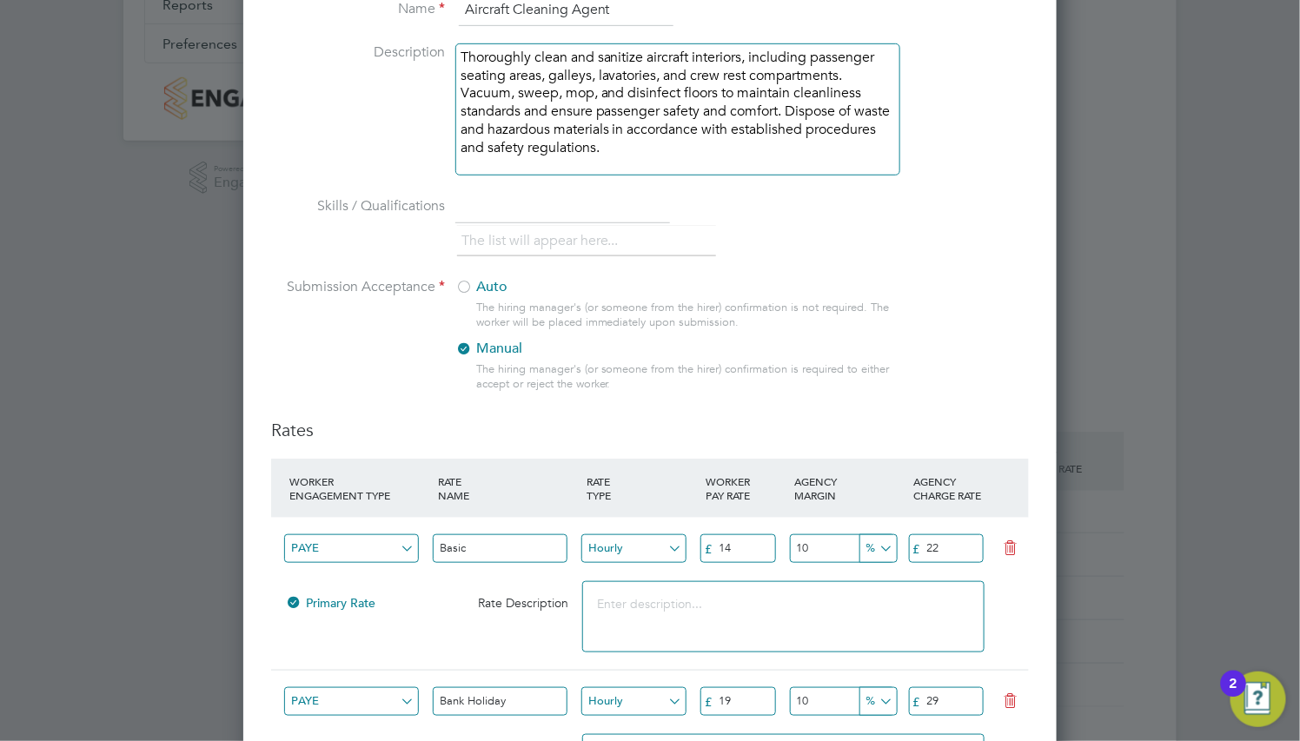
scroll to position [522, 0]
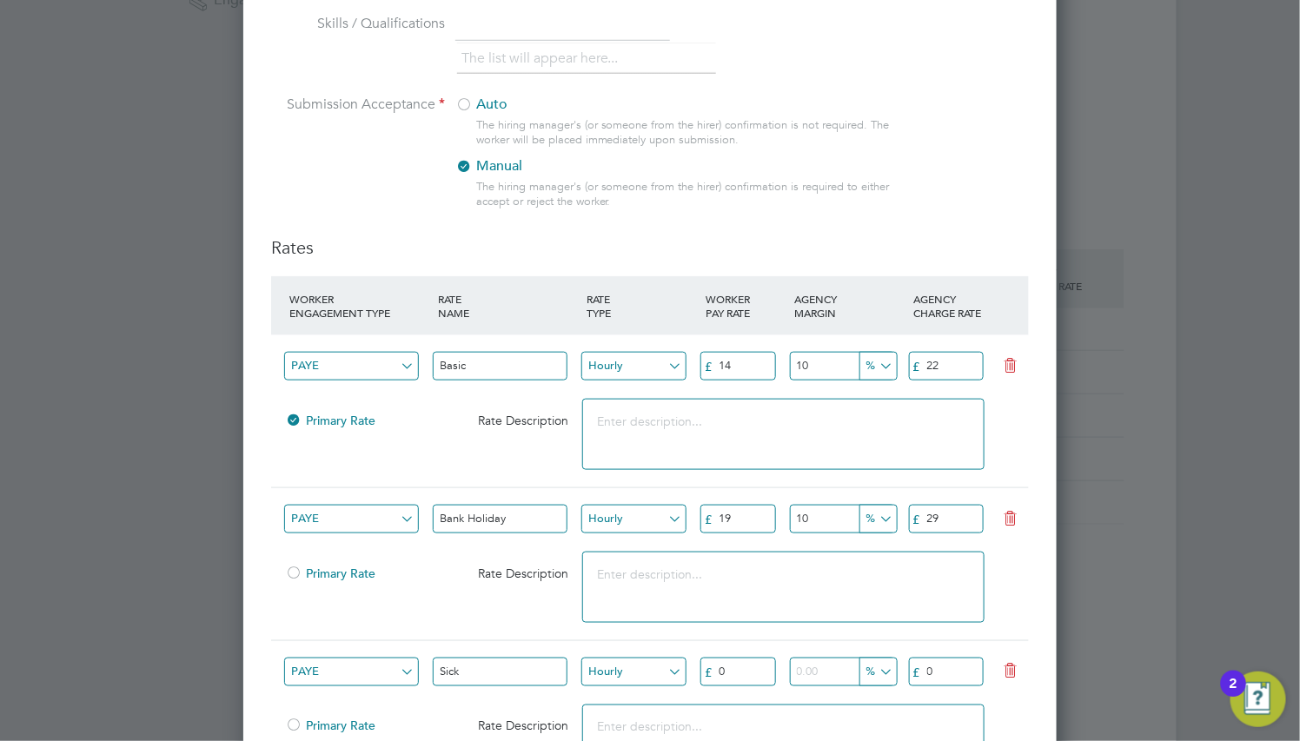
click at [748, 525] on input "19" at bounding box center [739, 519] width 76 height 29
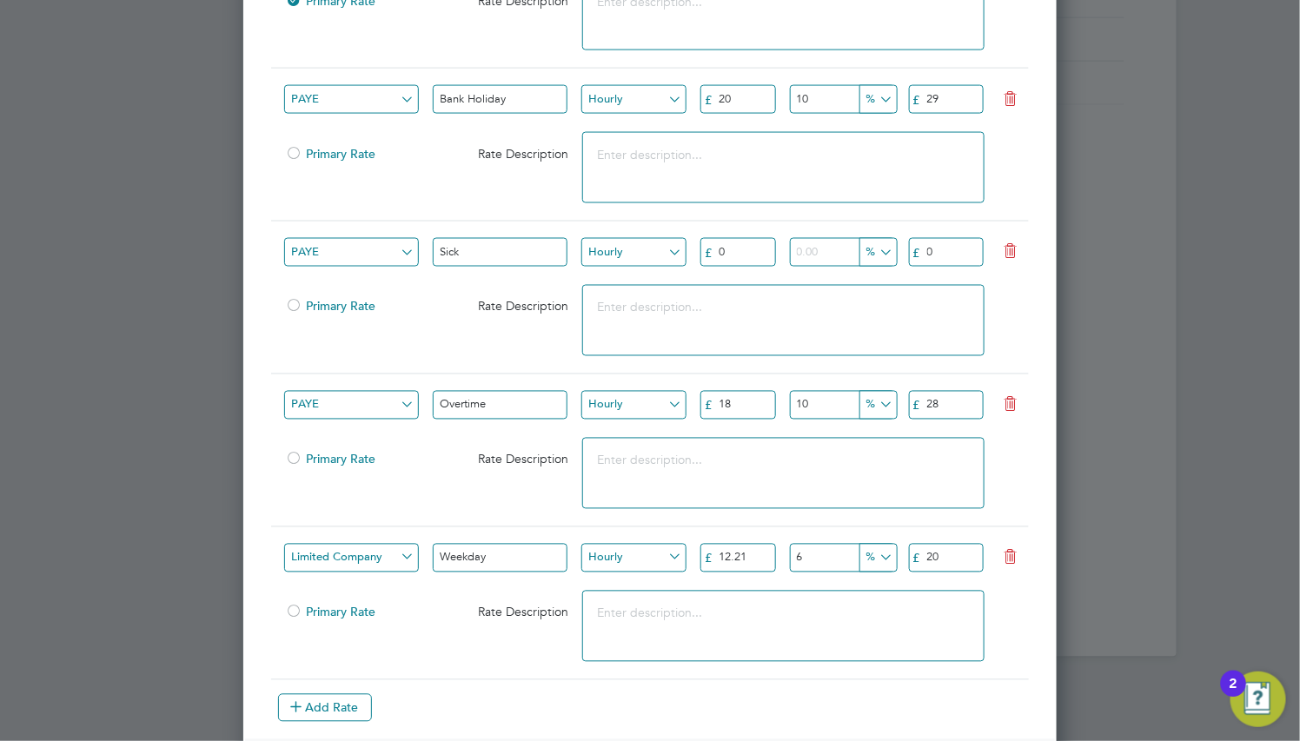
scroll to position [1275, 0]
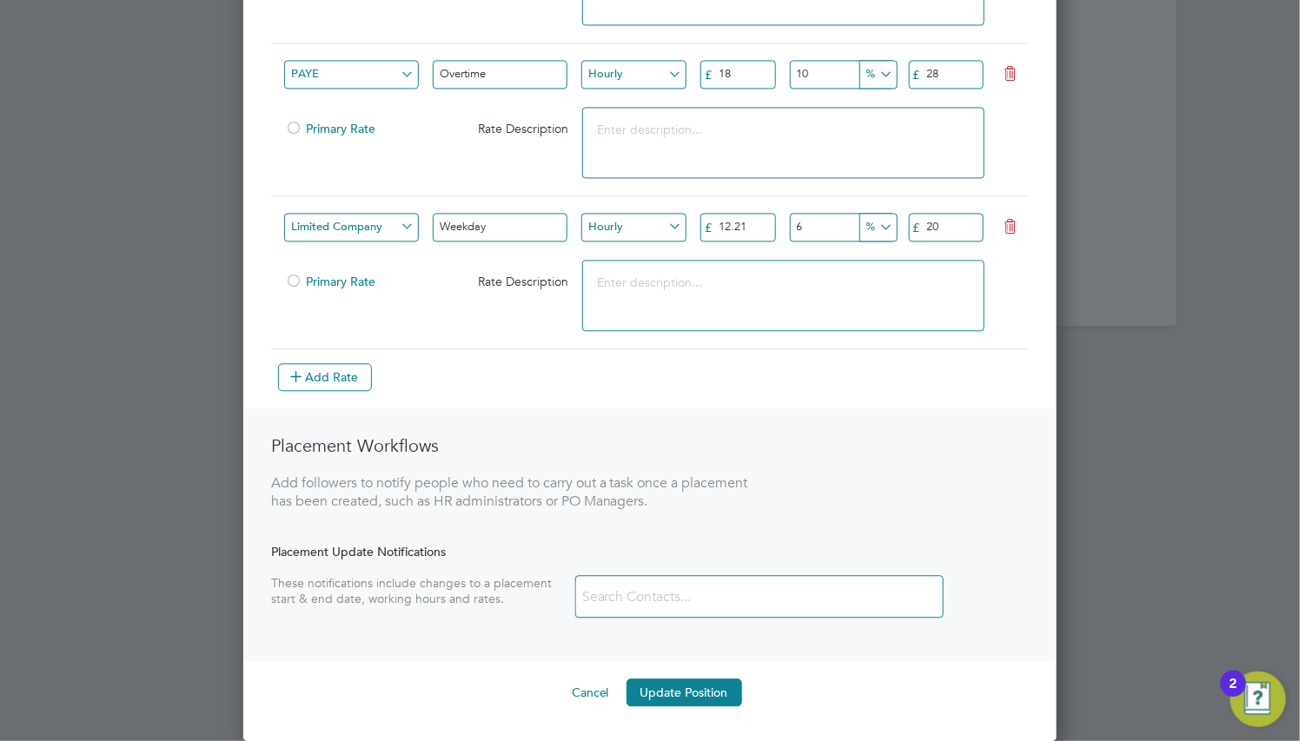
type input "20"
click at [582, 694] on button "Cancel" at bounding box center [590, 693] width 65 height 28
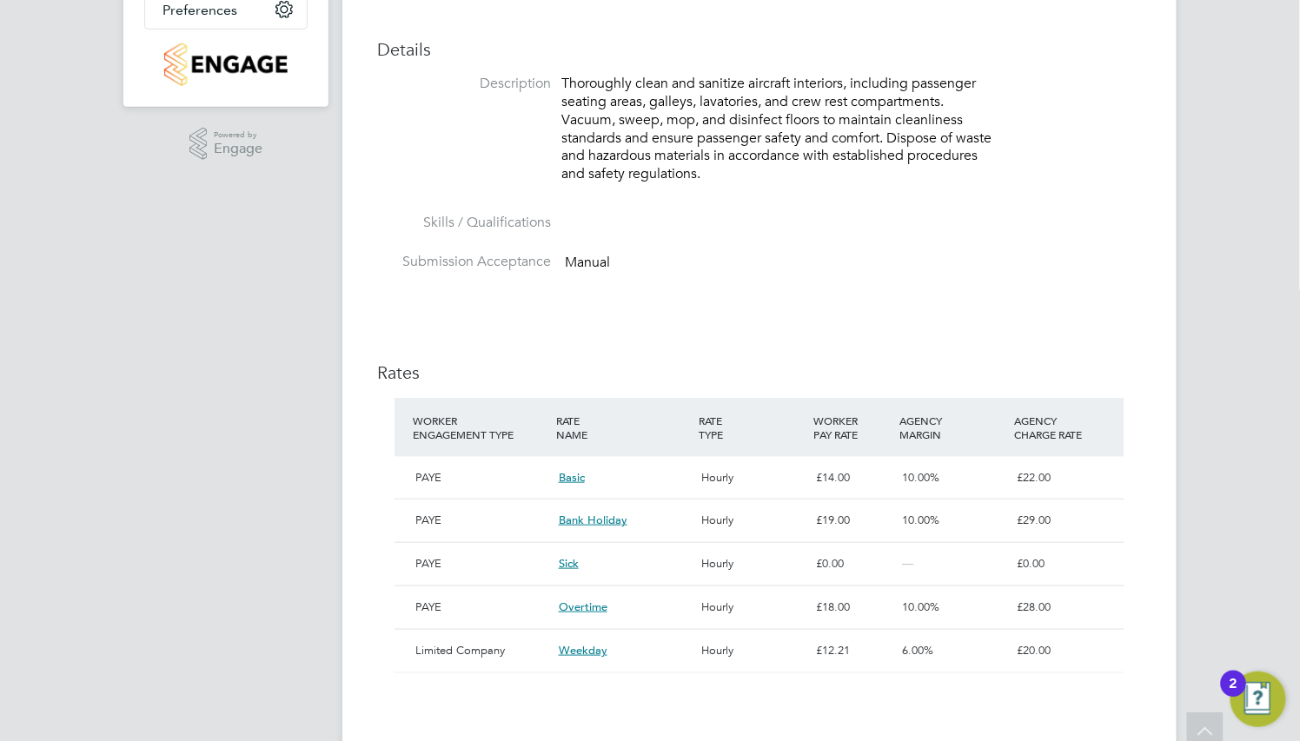
scroll to position [0, 0]
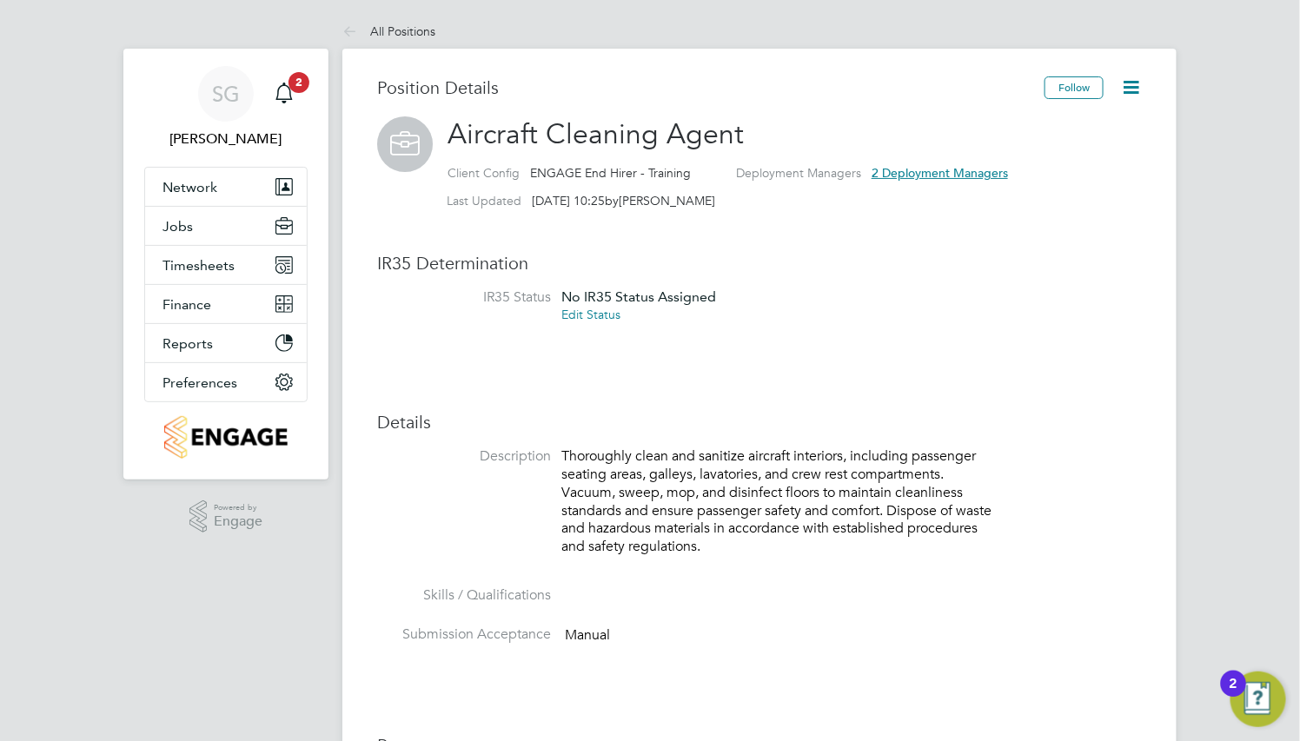
click at [1125, 88] on icon at bounding box center [1131, 87] width 22 height 22
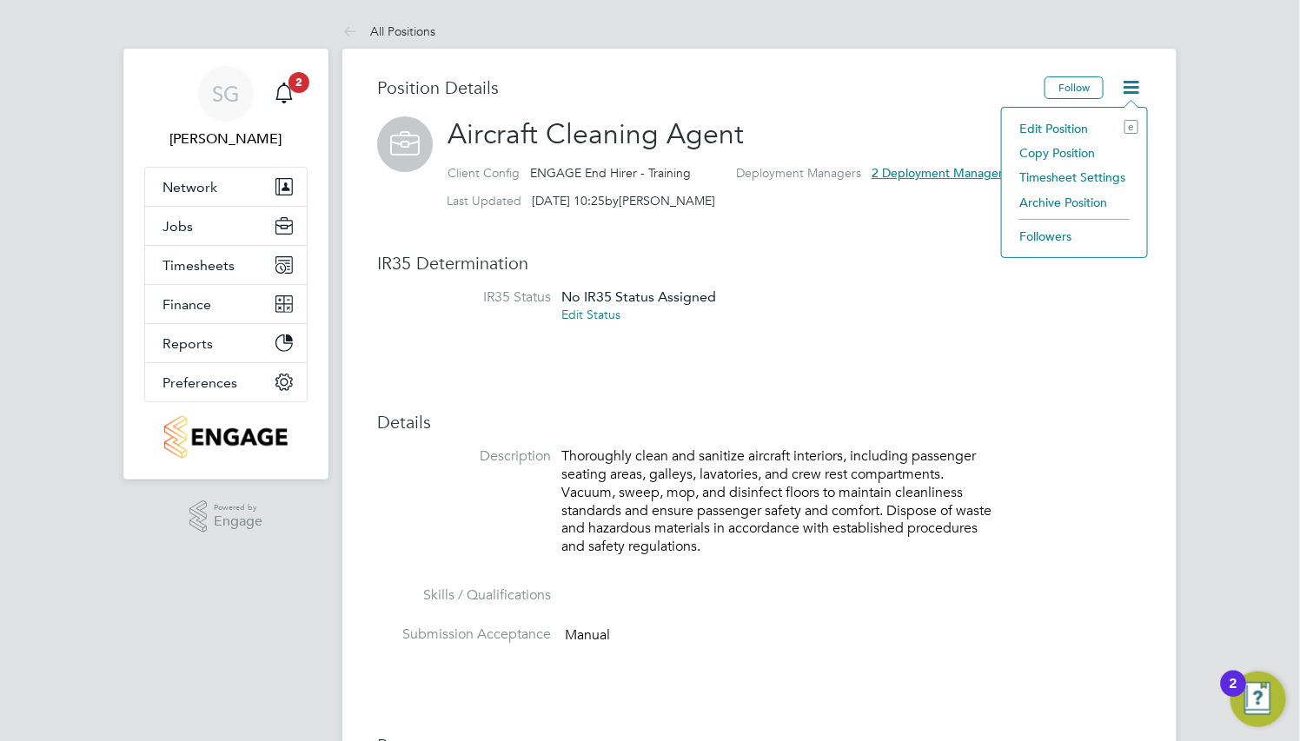
click at [1077, 126] on li "Edit Position e" at bounding box center [1075, 128] width 128 height 24
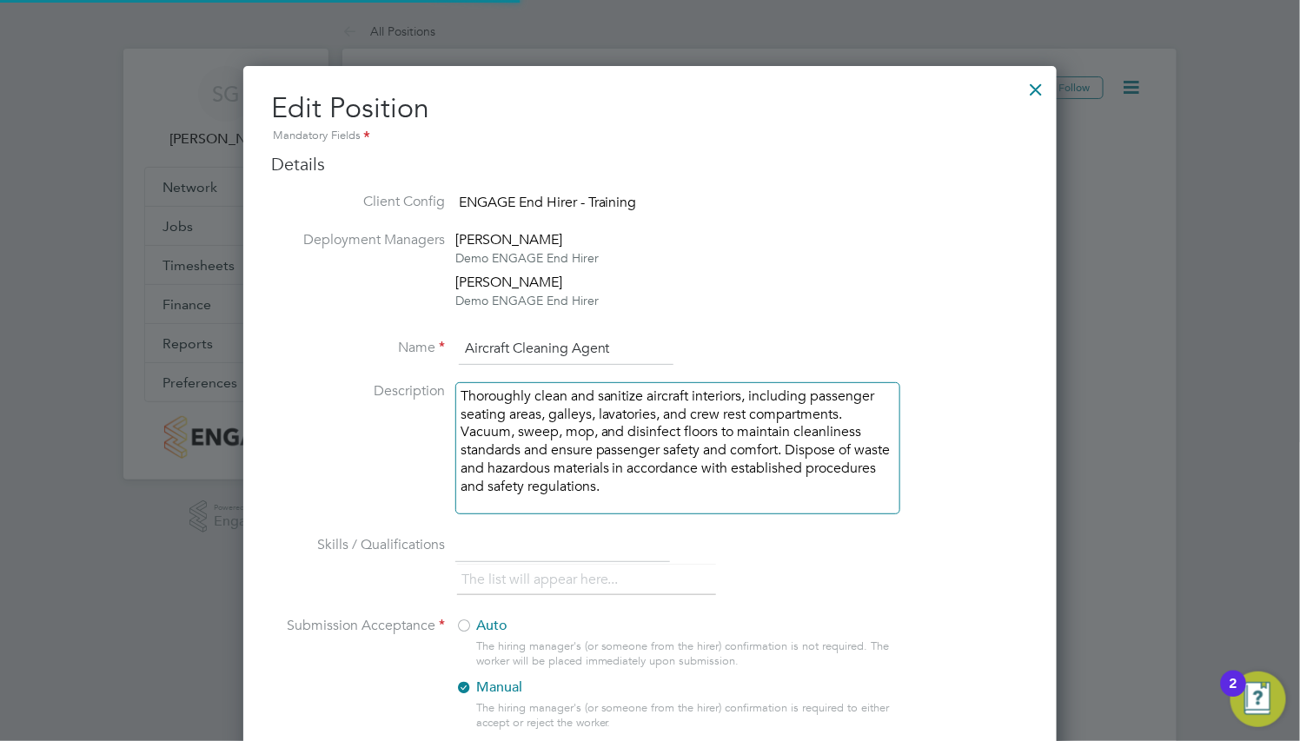
scroll to position [1952, 814]
click at [1038, 92] on div at bounding box center [1036, 85] width 31 height 31
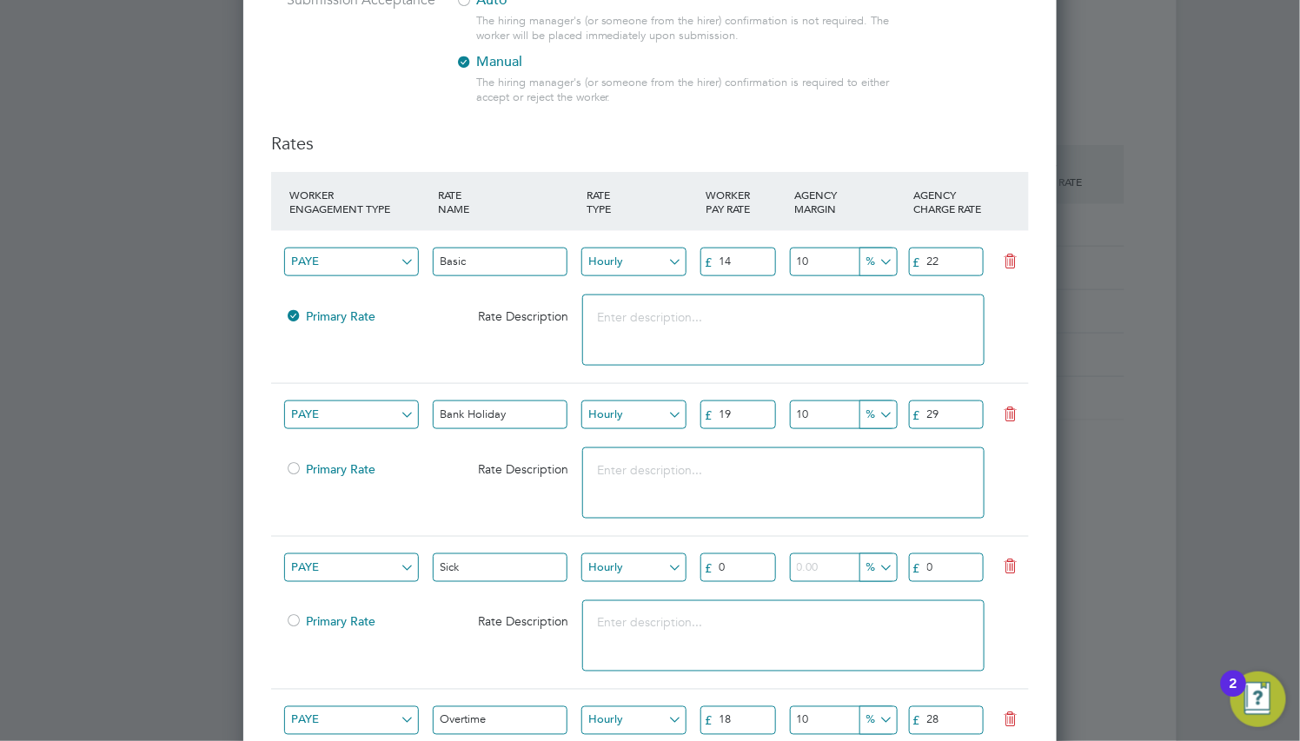
scroll to position [782, 0]
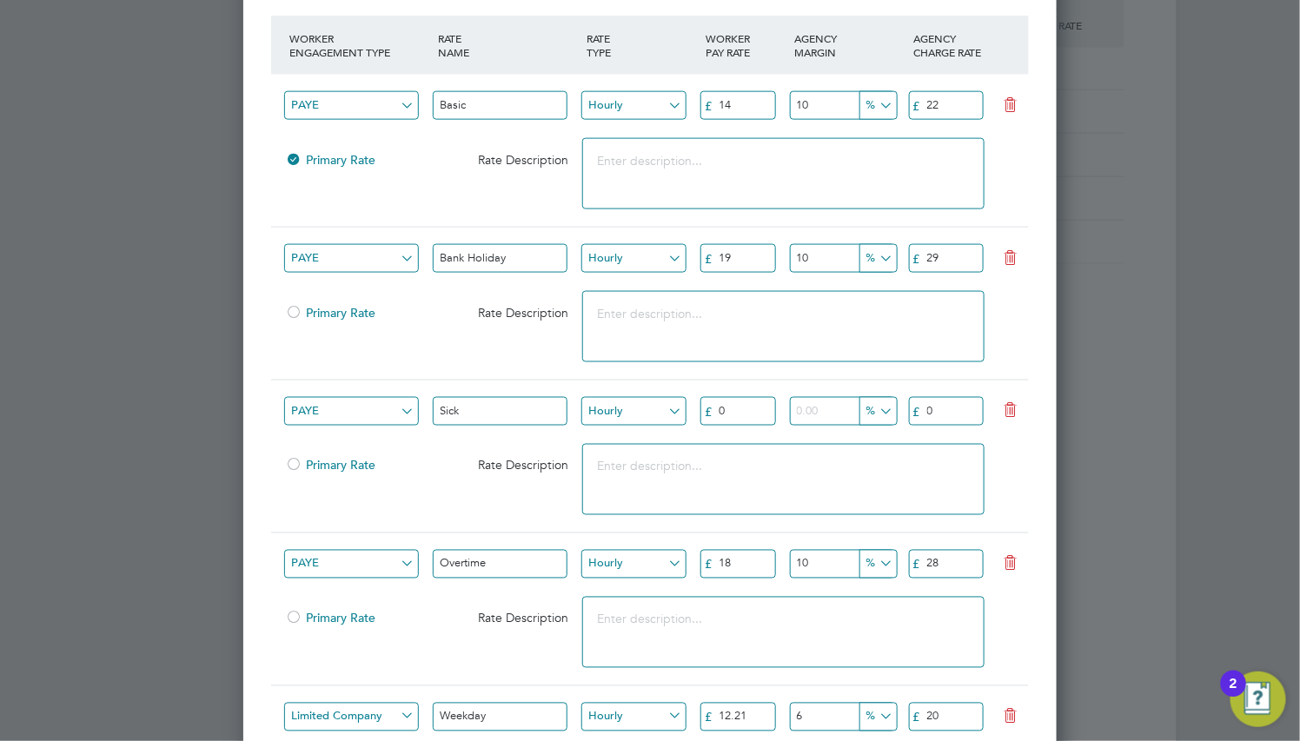
click at [751, 260] on input "19" at bounding box center [739, 258] width 76 height 29
type input "20"
click at [818, 263] on input "10" at bounding box center [842, 258] width 105 height 29
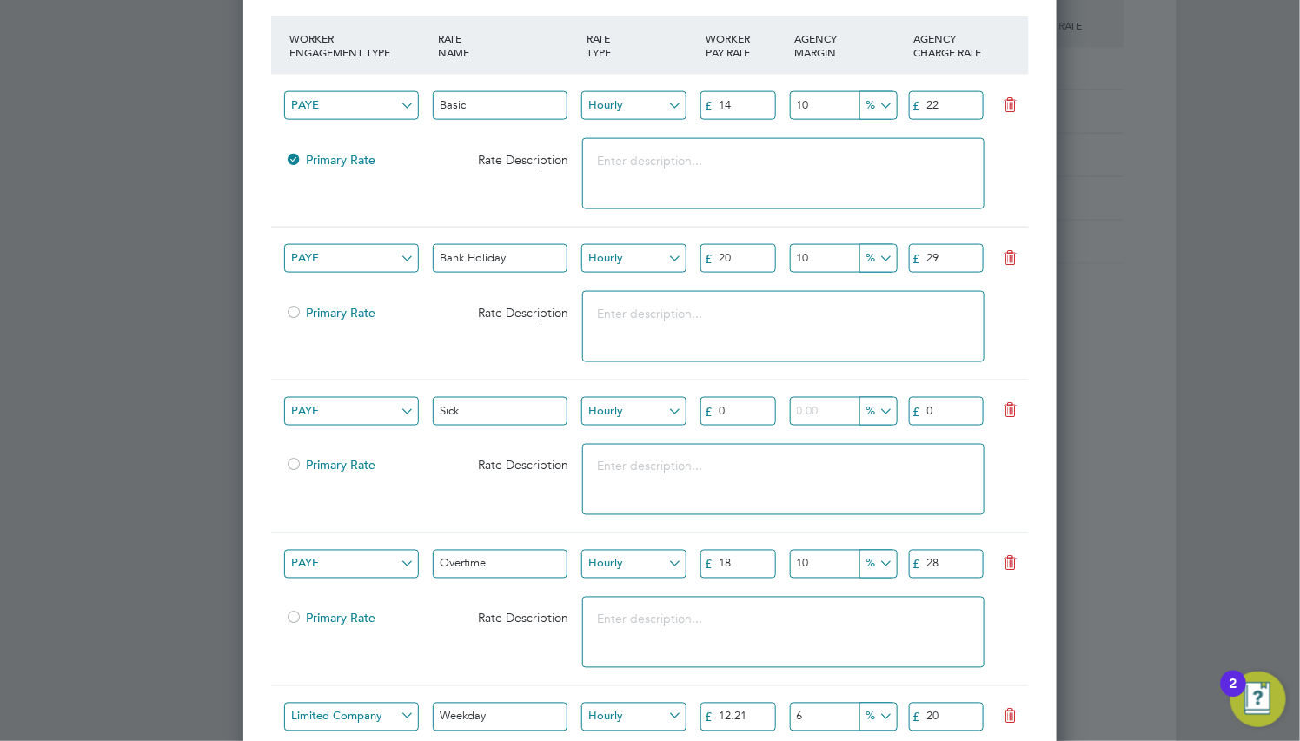
click at [818, 263] on input "10" at bounding box center [842, 258] width 105 height 29
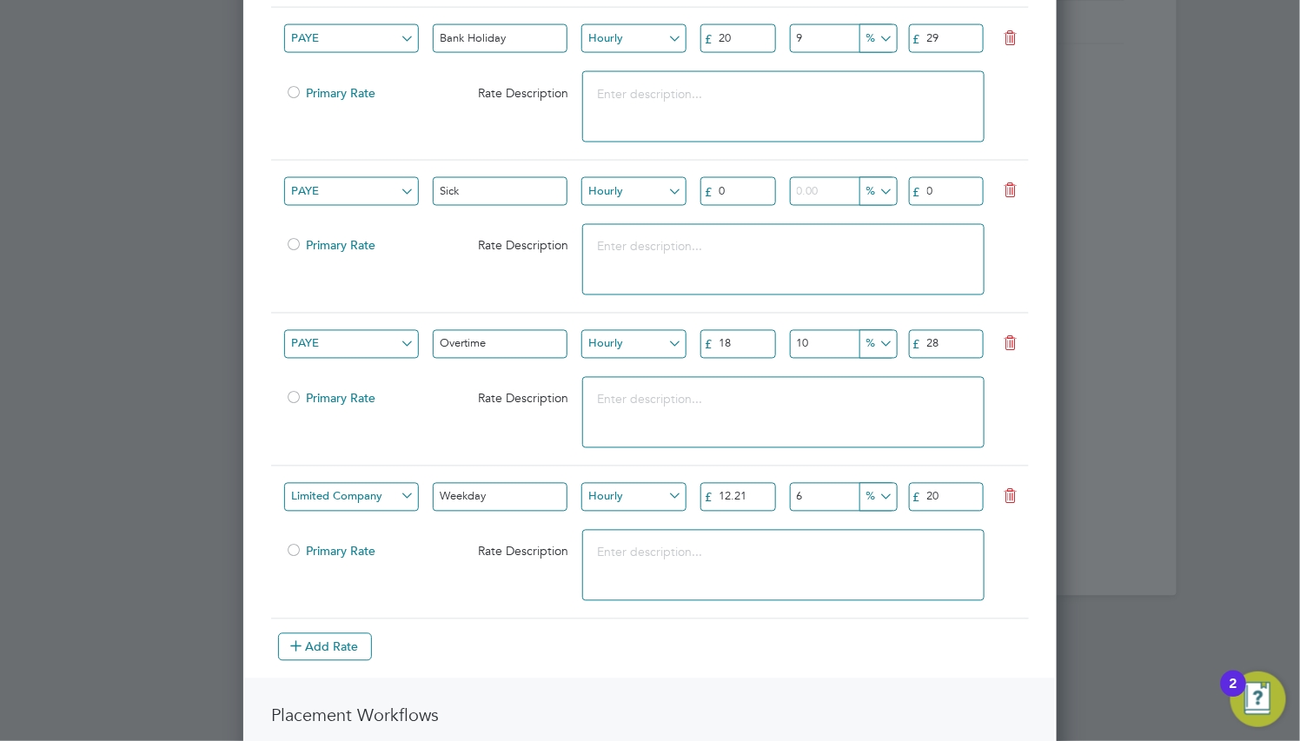
scroll to position [1275, 0]
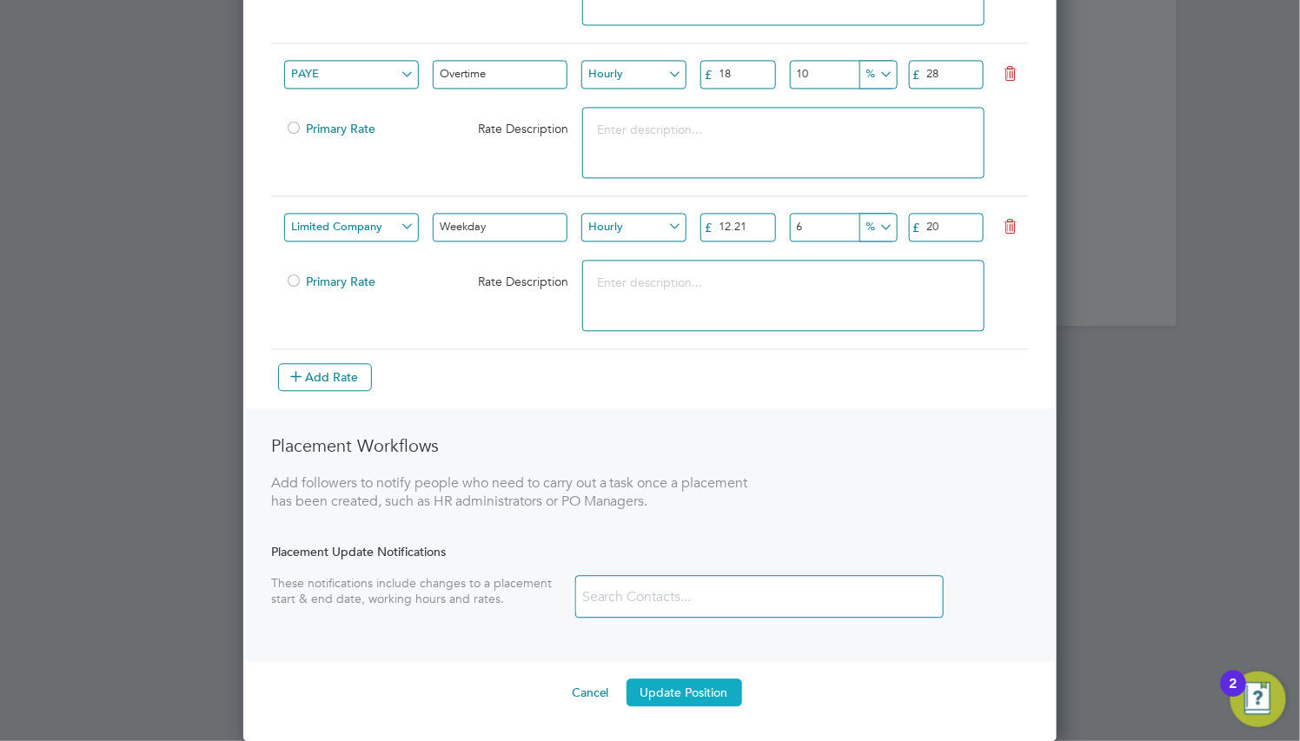
type input "9"
click at [668, 694] on button "Update Position" at bounding box center [685, 693] width 116 height 28
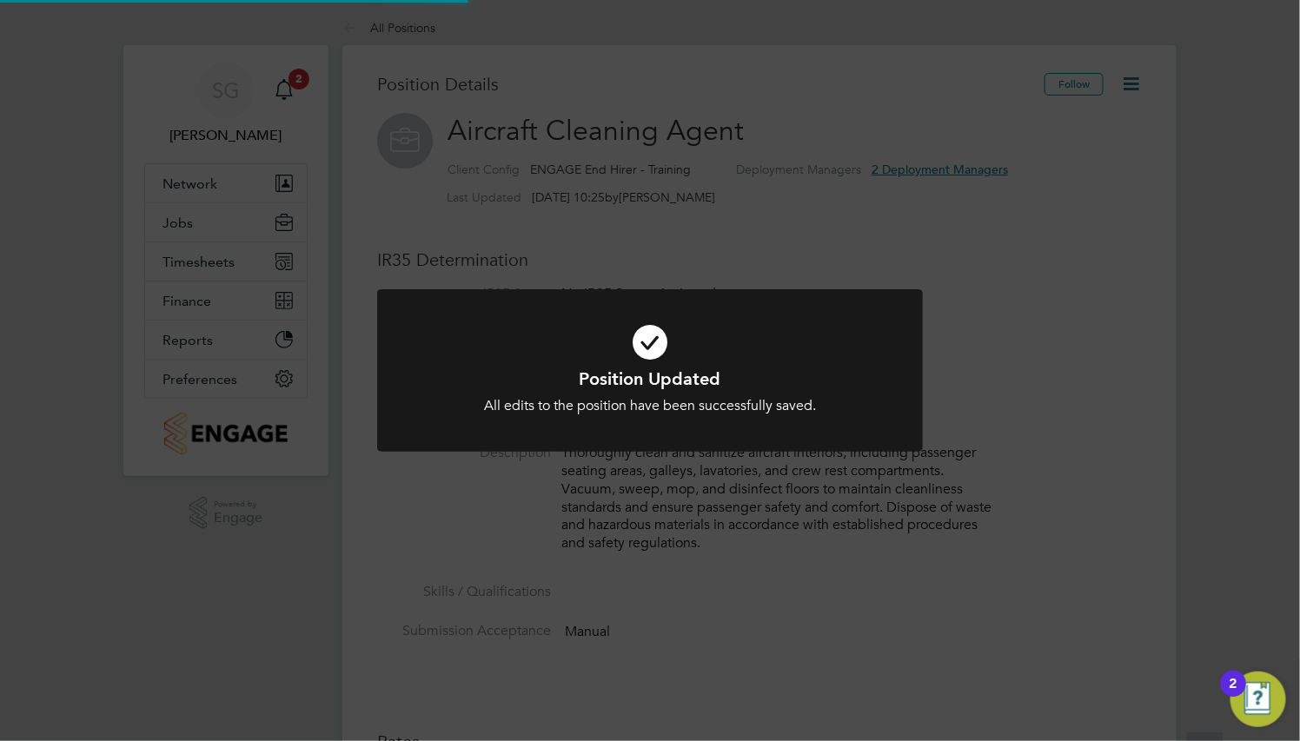
scroll to position [0, 0]
click at [668, 694] on div "Position Updated All edits to the position have been successfully saved. Cancel…" at bounding box center [650, 370] width 1300 height 741
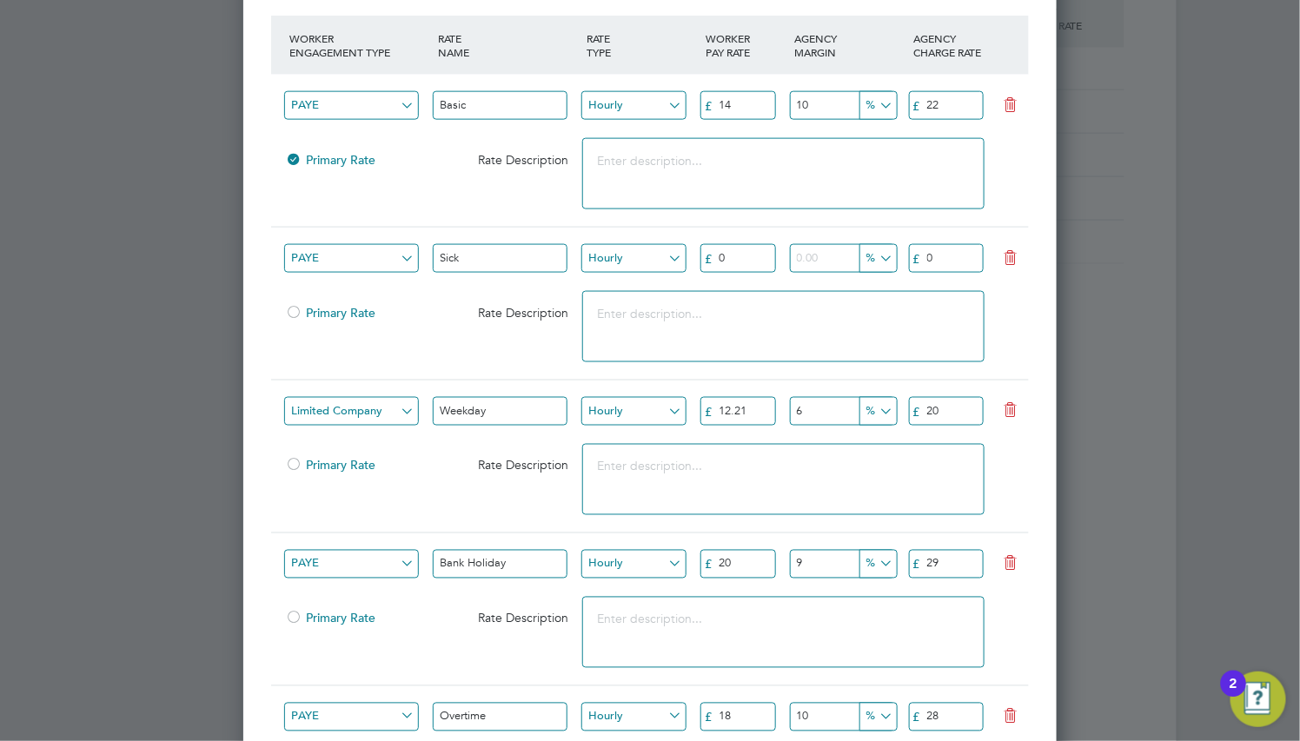
scroll to position [1043, 0]
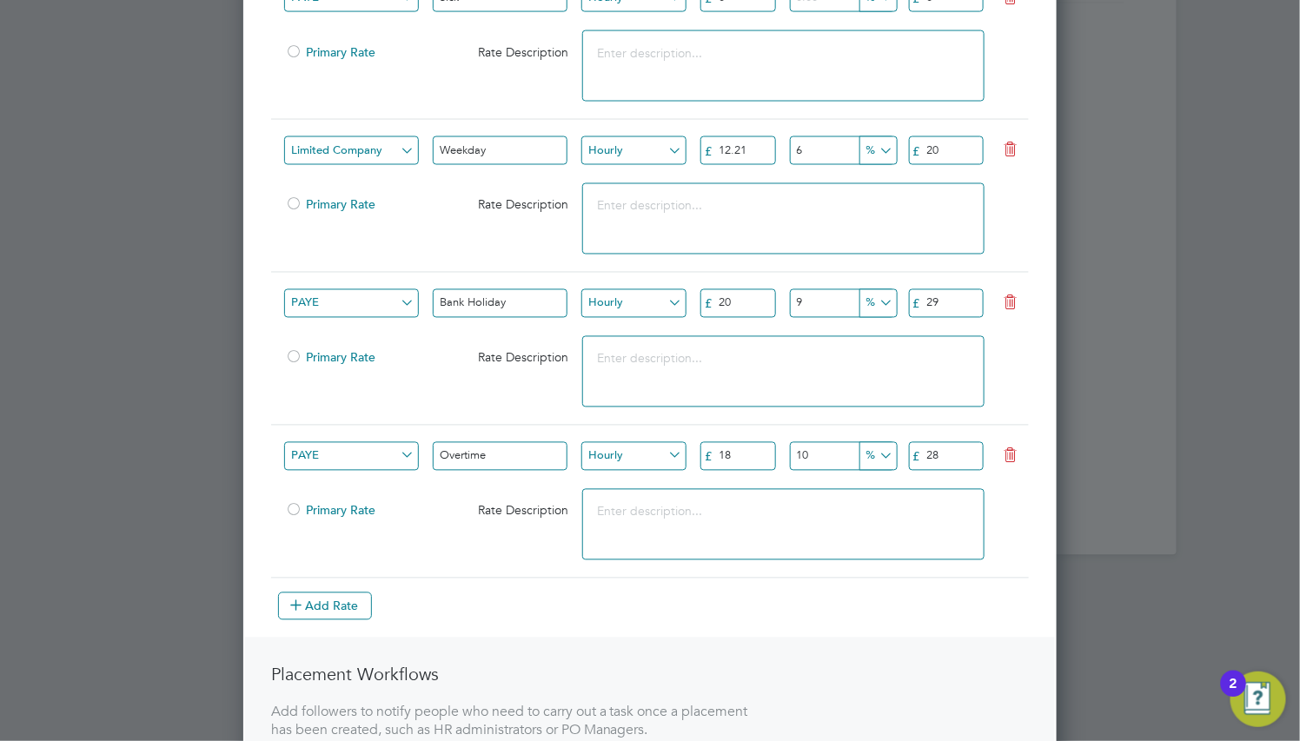
click at [757, 314] on input "20" at bounding box center [739, 303] width 76 height 29
type input "19"
click at [864, 313] on input "%" at bounding box center [879, 303] width 38 height 29
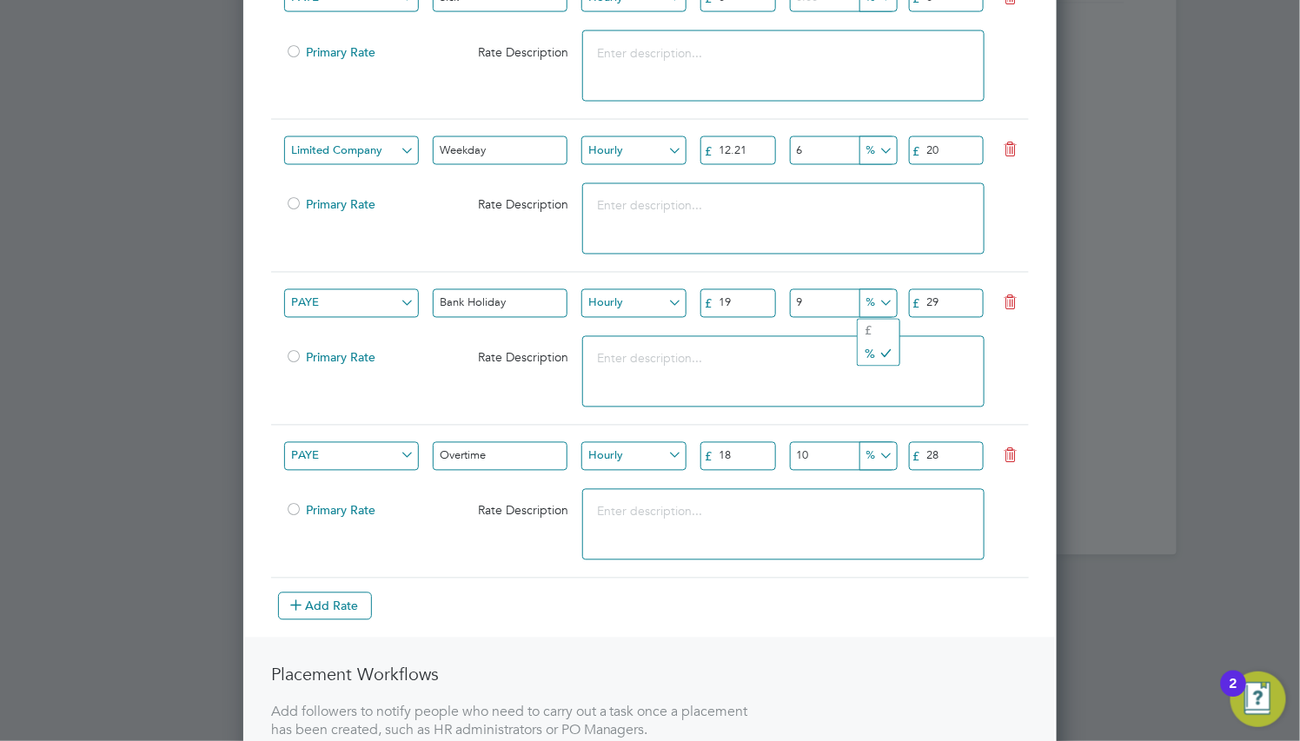
click at [843, 312] on input "9" at bounding box center [842, 303] width 105 height 29
type input "10"
click at [818, 404] on textarea at bounding box center [783, 371] width 402 height 71
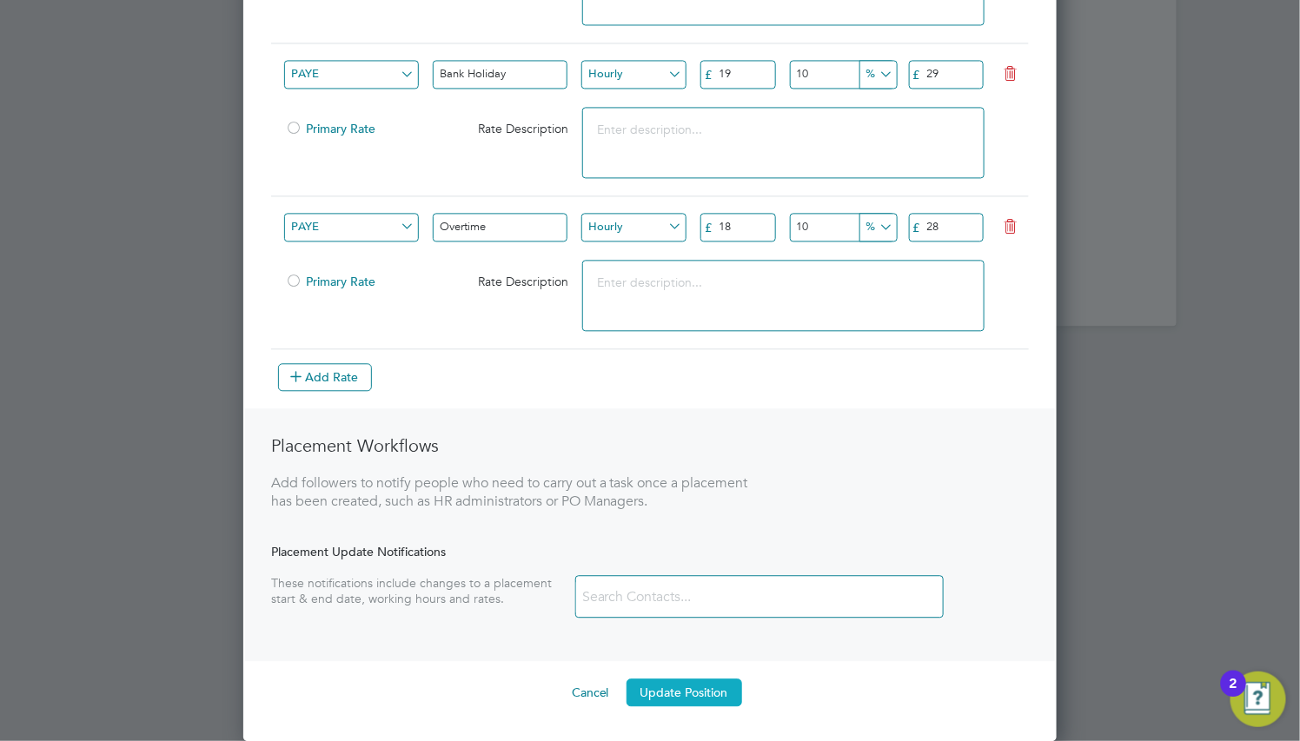
click at [698, 701] on button "Update Position" at bounding box center [685, 693] width 116 height 28
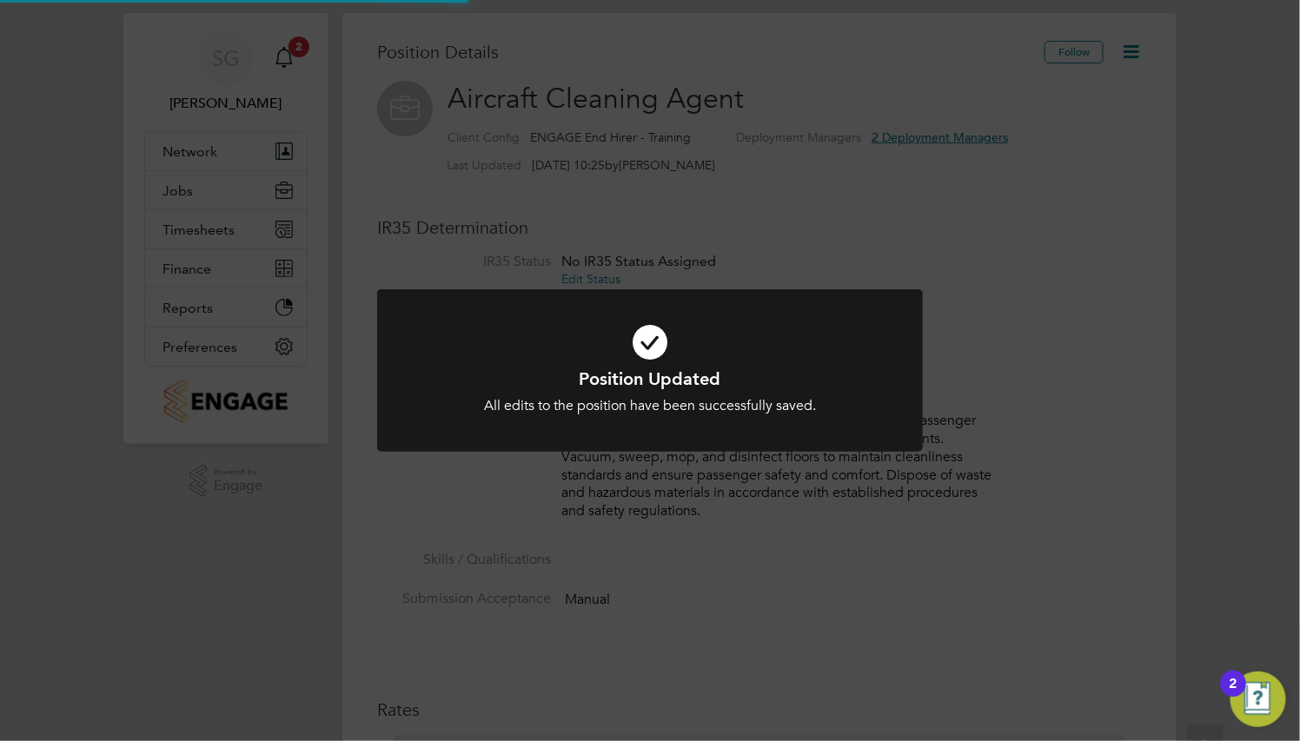
scroll to position [0, 0]
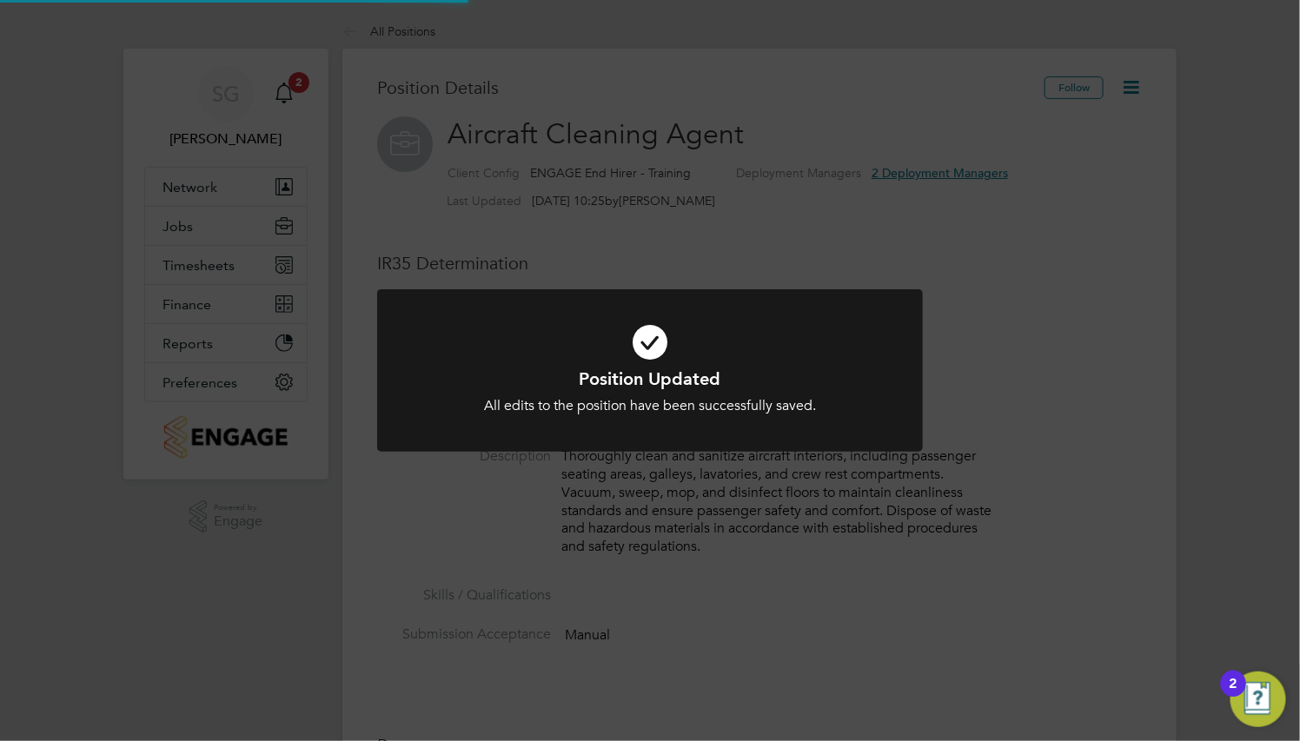
click at [766, 449] on div at bounding box center [650, 370] width 546 height 163
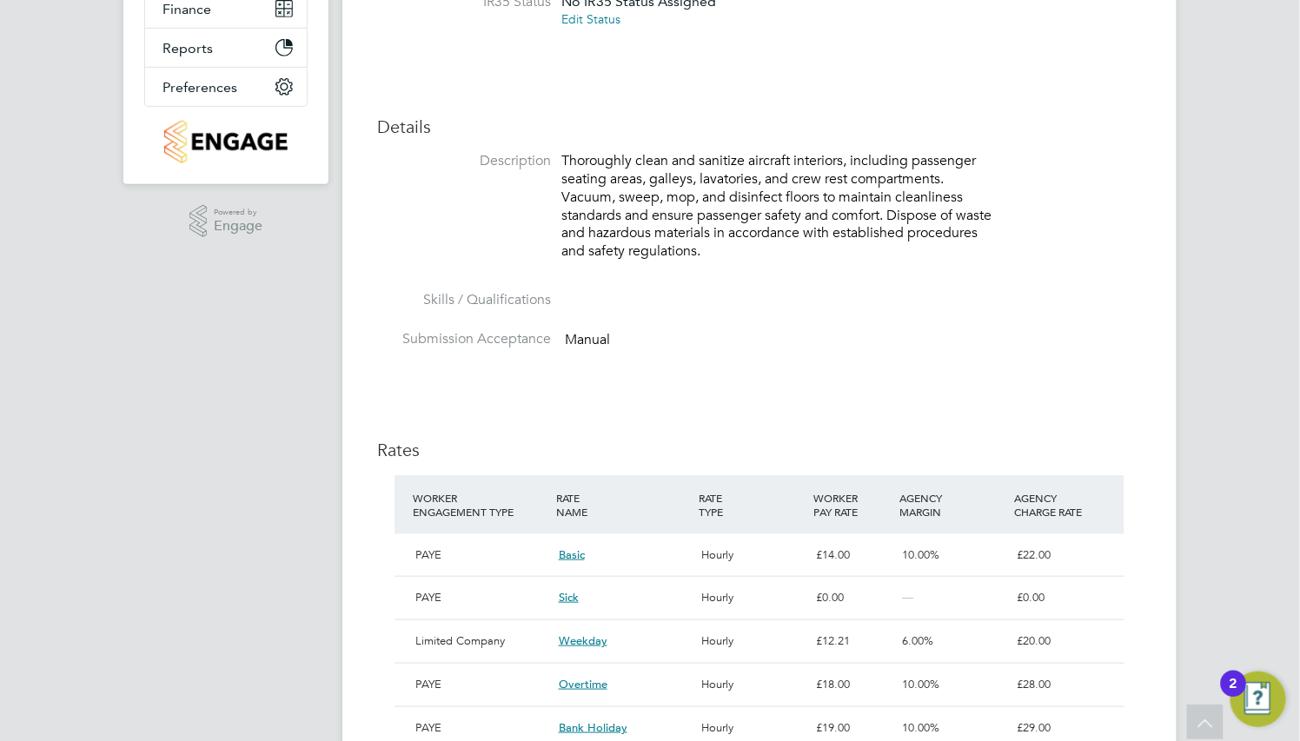
scroll to position [363, 0]
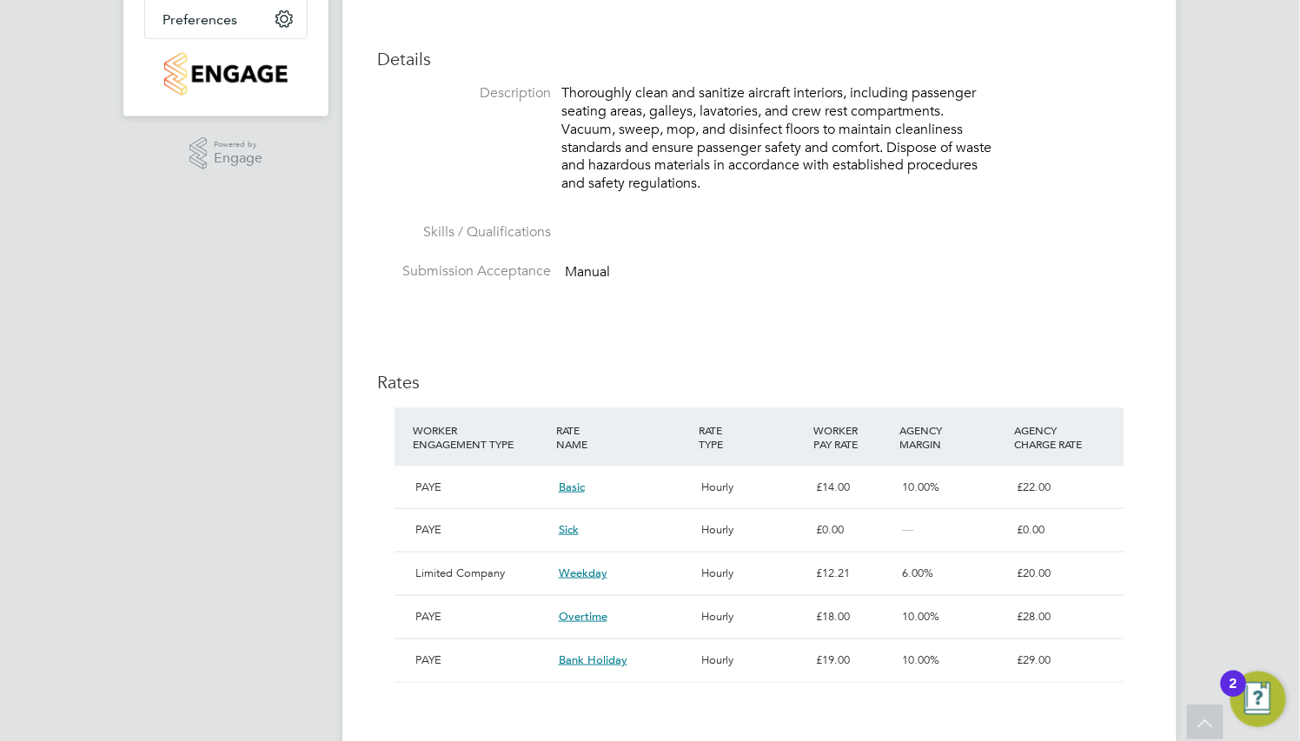
click at [974, 385] on h3 "Rates" at bounding box center [759, 382] width 765 height 23
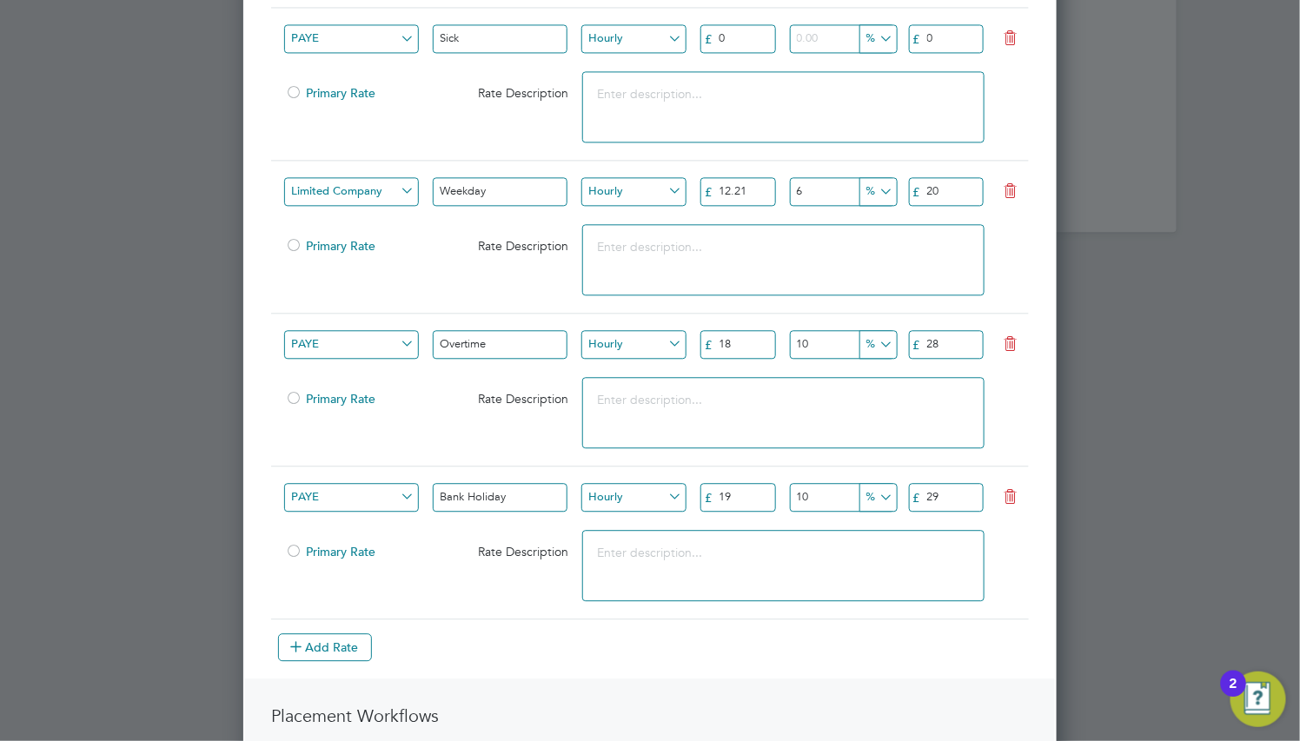
scroll to position [1406, 0]
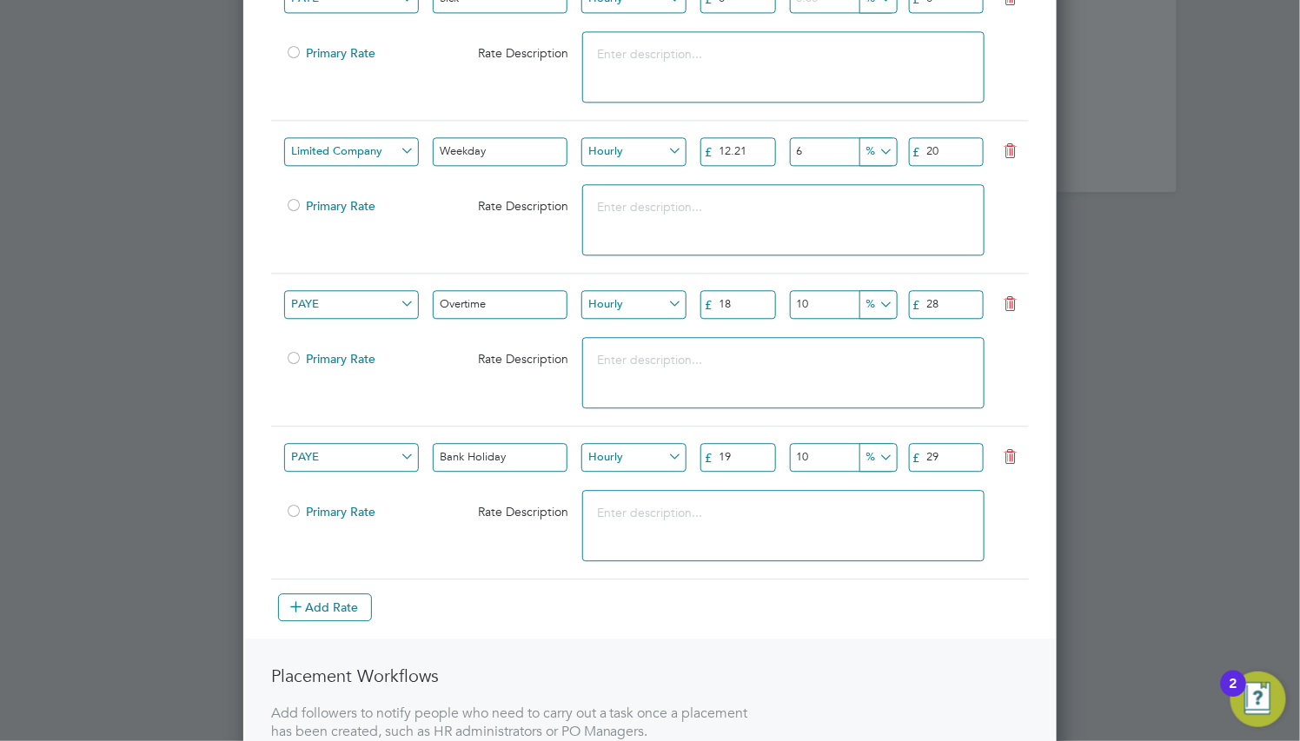
click at [746, 463] on input "19" at bounding box center [739, 457] width 76 height 29
type input "20"
click at [829, 461] on input "10" at bounding box center [842, 457] width 105 height 29
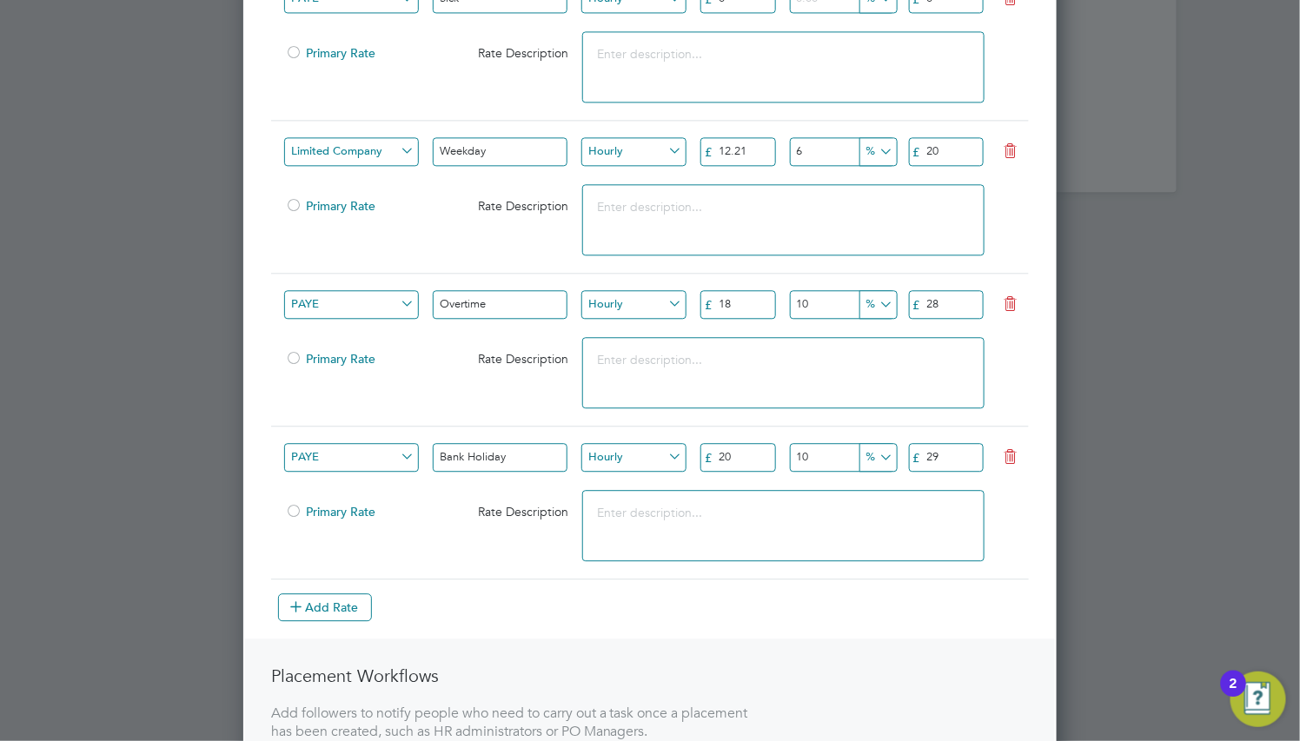
click at [829, 461] on input "10" at bounding box center [842, 457] width 105 height 29
type input "9"
click at [850, 543] on textarea at bounding box center [783, 525] width 402 height 71
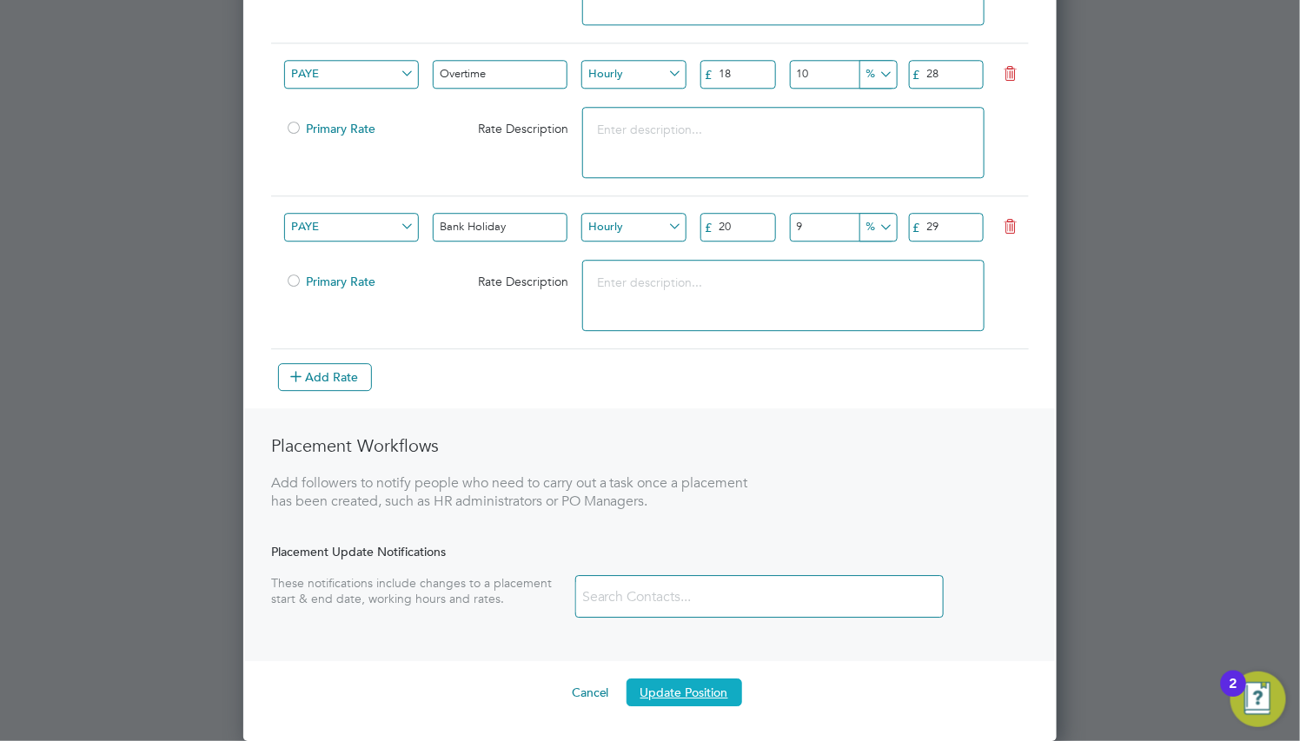
click at [721, 700] on button "Update Position" at bounding box center [685, 693] width 116 height 28
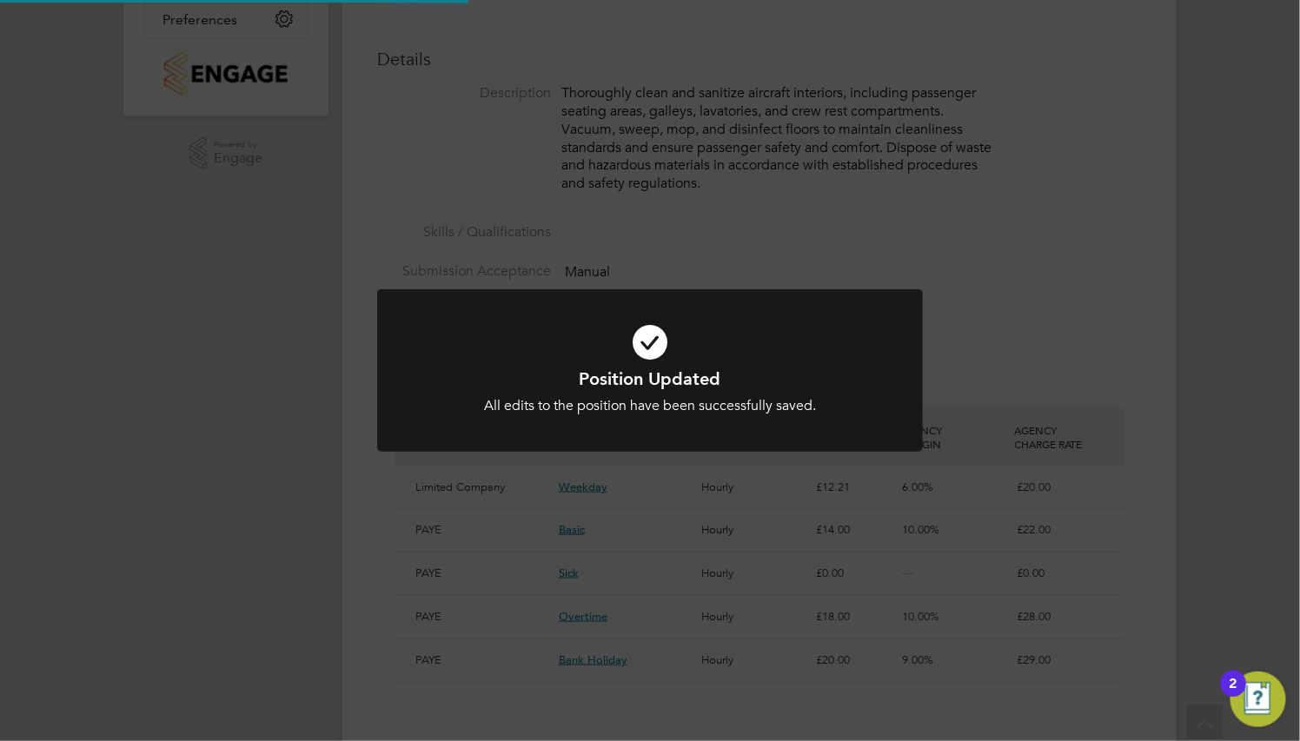
click at [777, 415] on div at bounding box center [650, 370] width 546 height 163
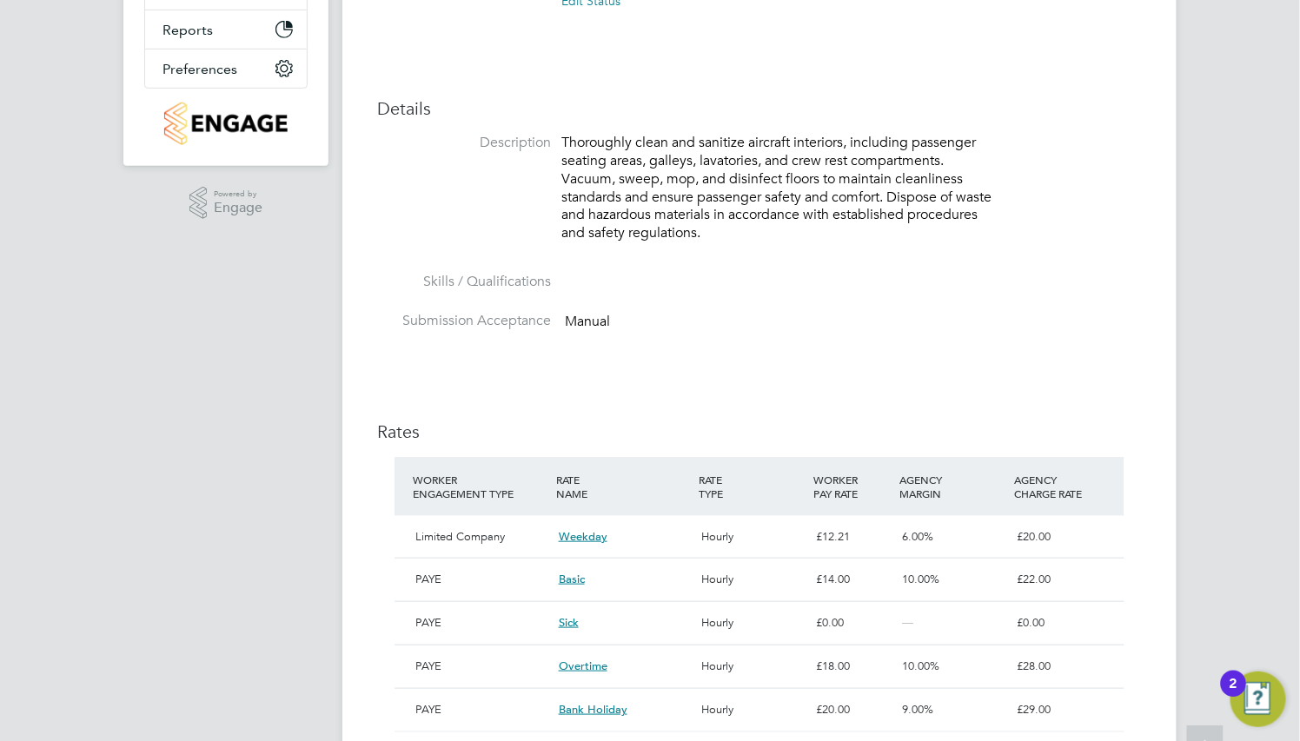
scroll to position [522, 0]
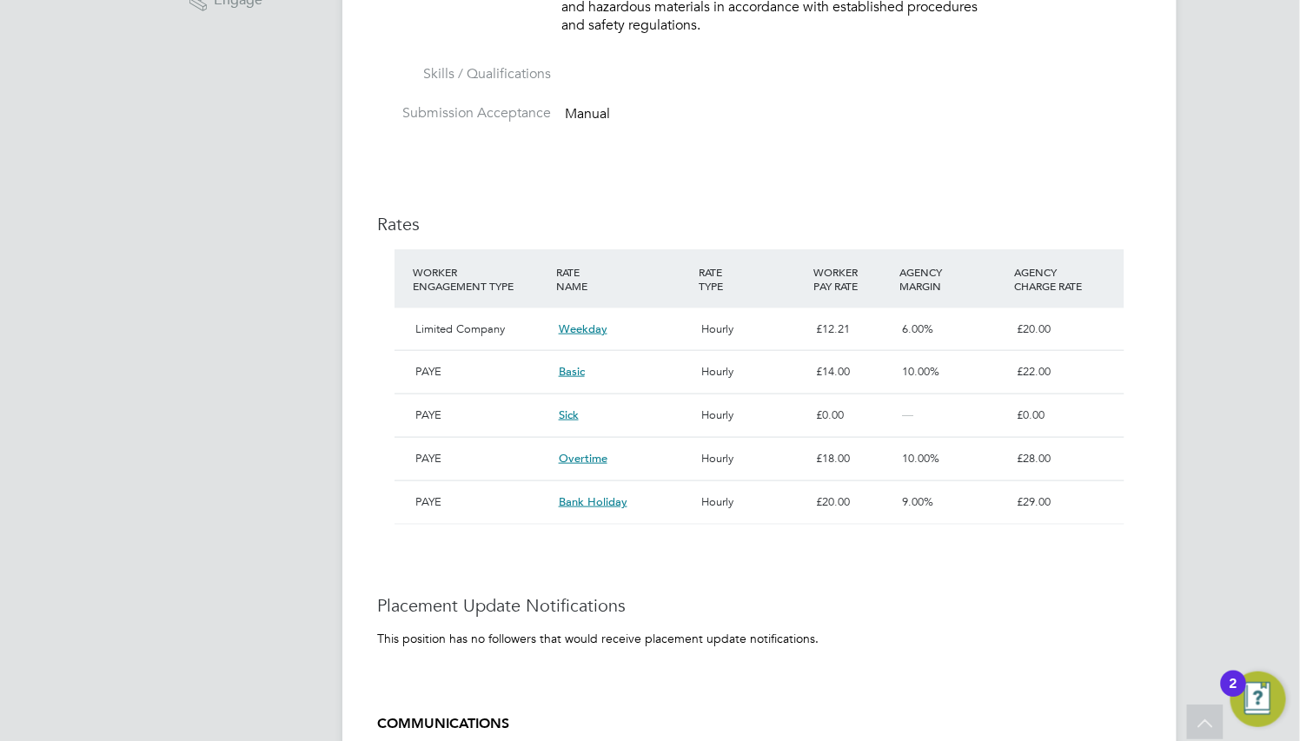
click at [1066, 499] on div "£ 29.00" at bounding box center [1067, 502] width 115 height 29
